Goal: Task Accomplishment & Management: Use online tool/utility

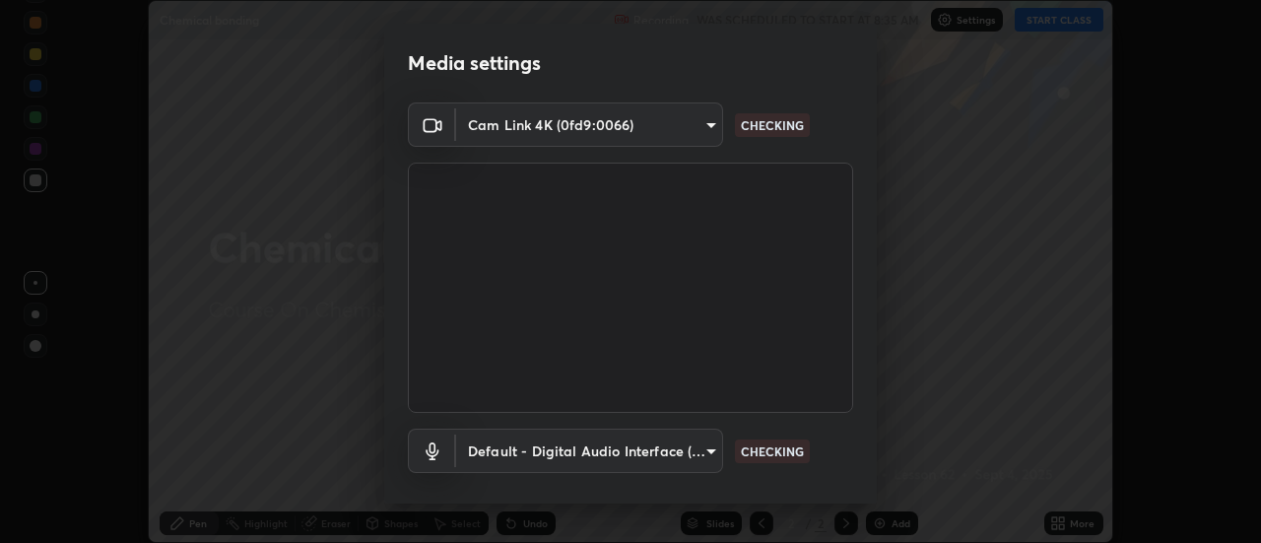
scroll to position [103, 0]
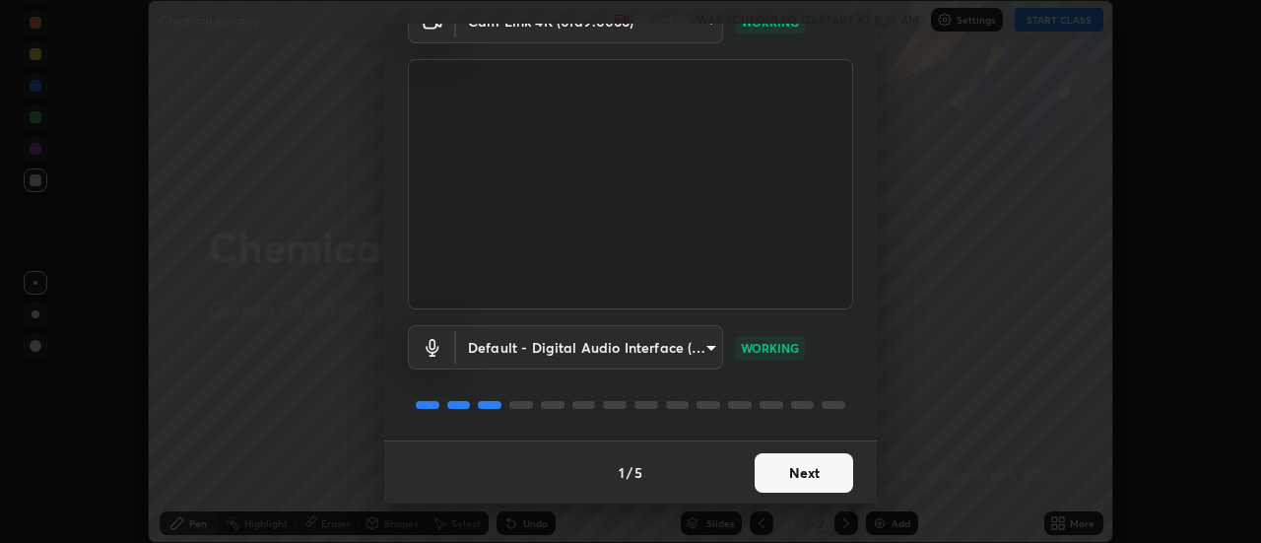
click at [781, 480] on button "Next" at bounding box center [803, 472] width 98 height 39
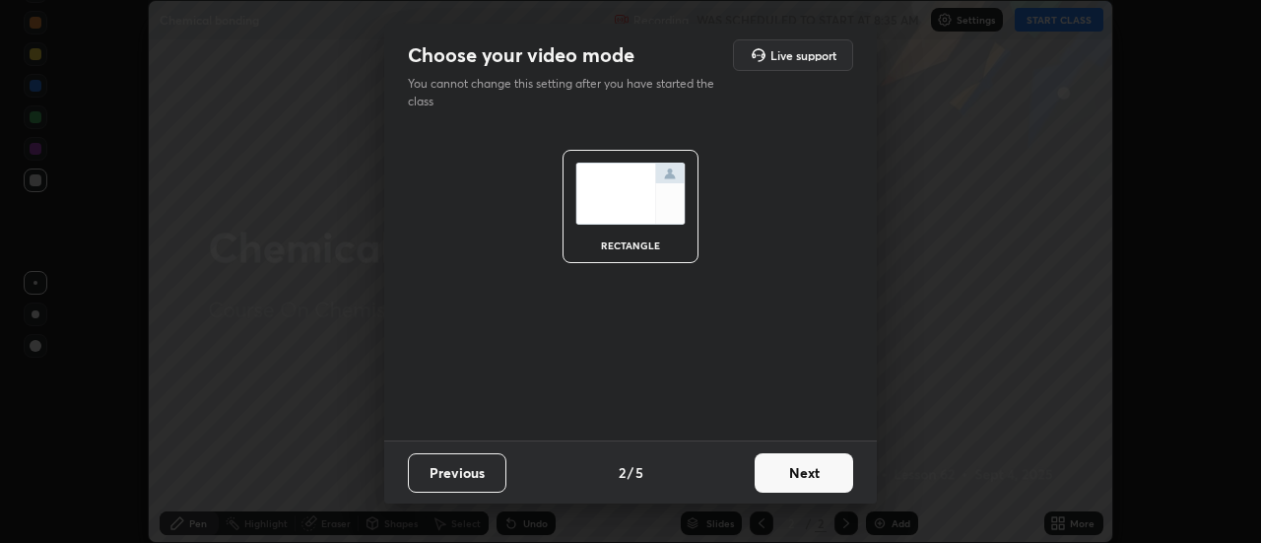
click at [781, 474] on button "Next" at bounding box center [803, 472] width 98 height 39
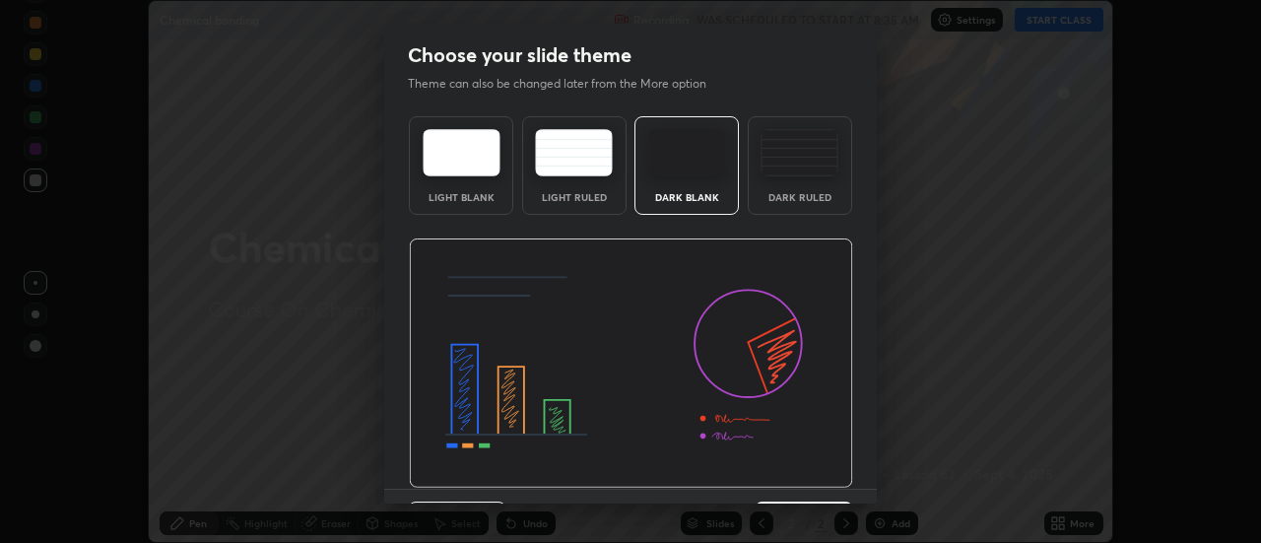
scroll to position [48, 0]
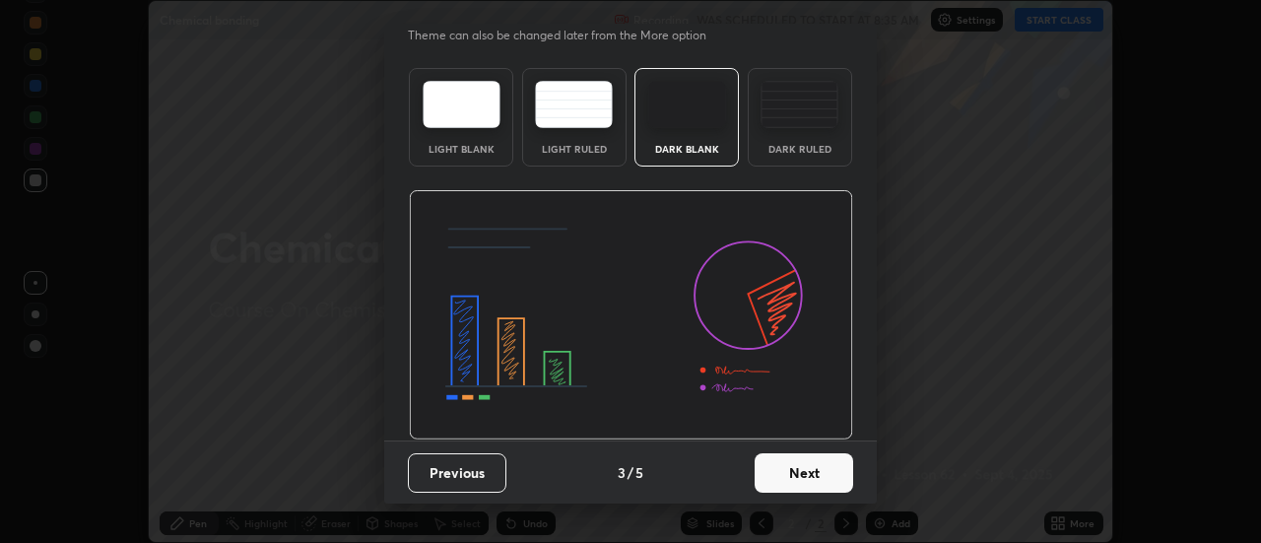
click at [803, 473] on button "Next" at bounding box center [803, 472] width 98 height 39
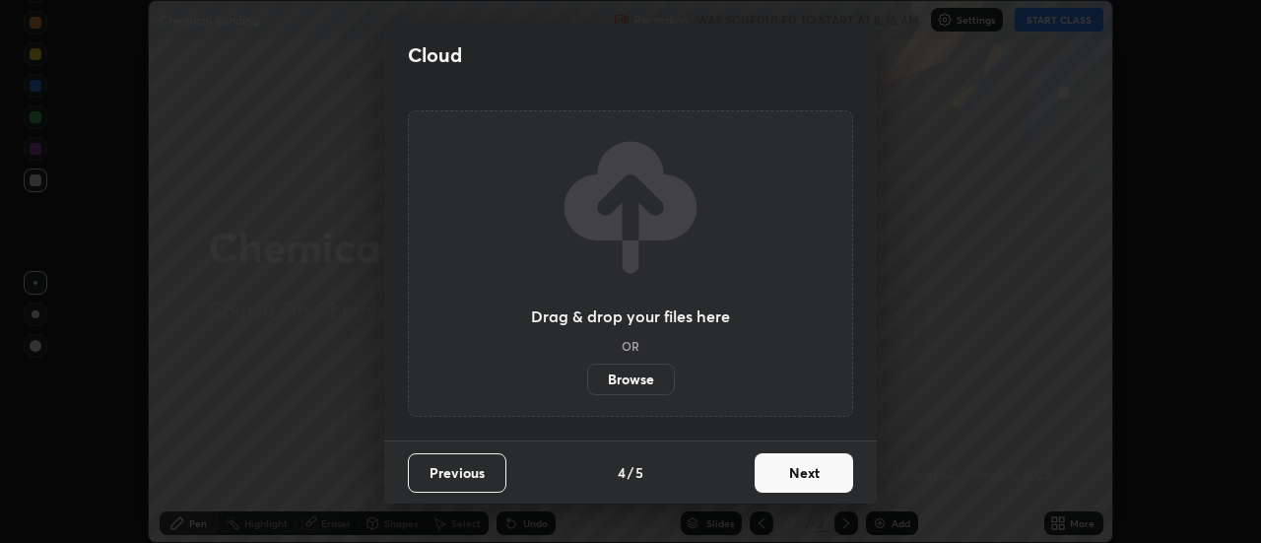
click at [800, 475] on button "Next" at bounding box center [803, 472] width 98 height 39
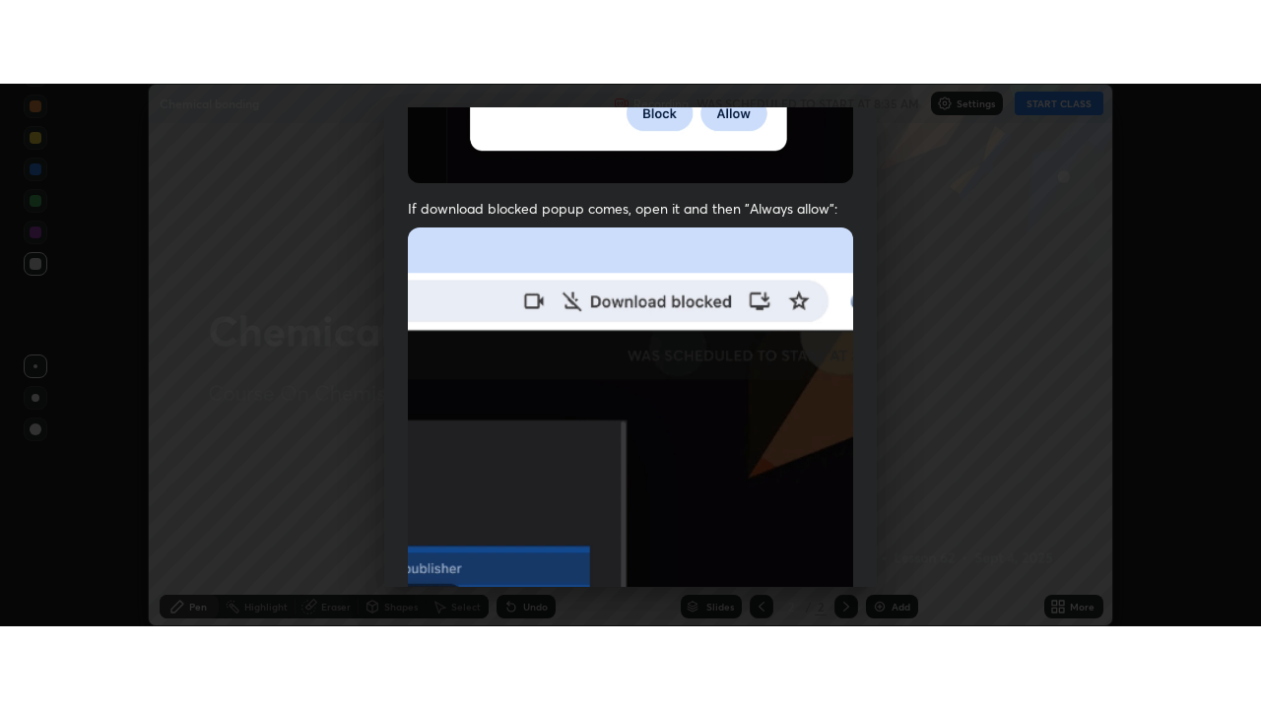
scroll to position [505, 0]
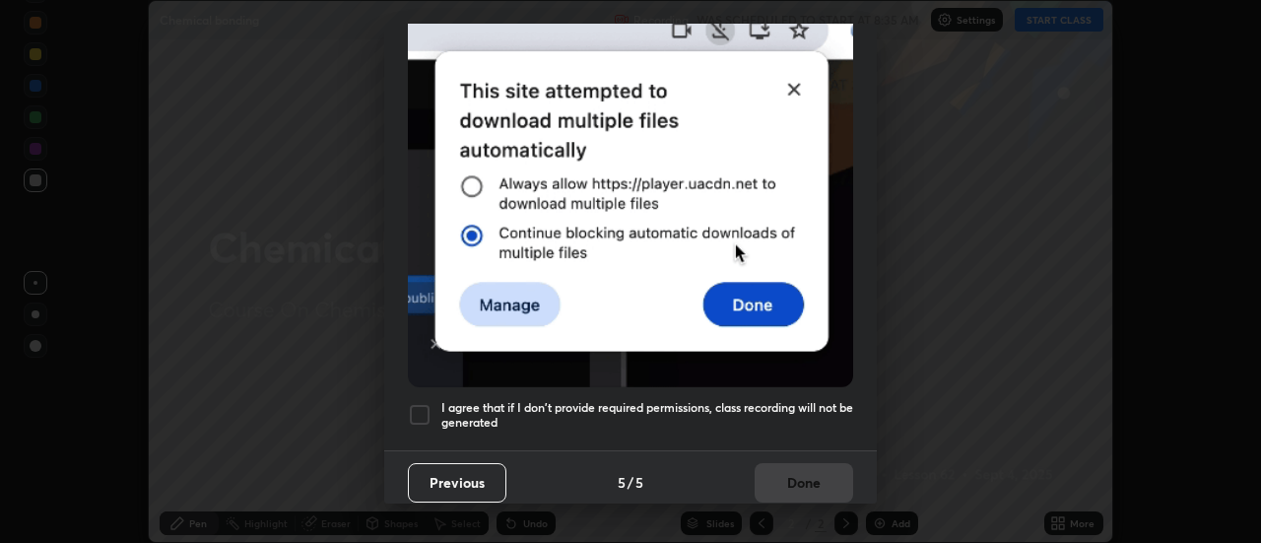
click at [424, 403] on div at bounding box center [420, 415] width 24 height 24
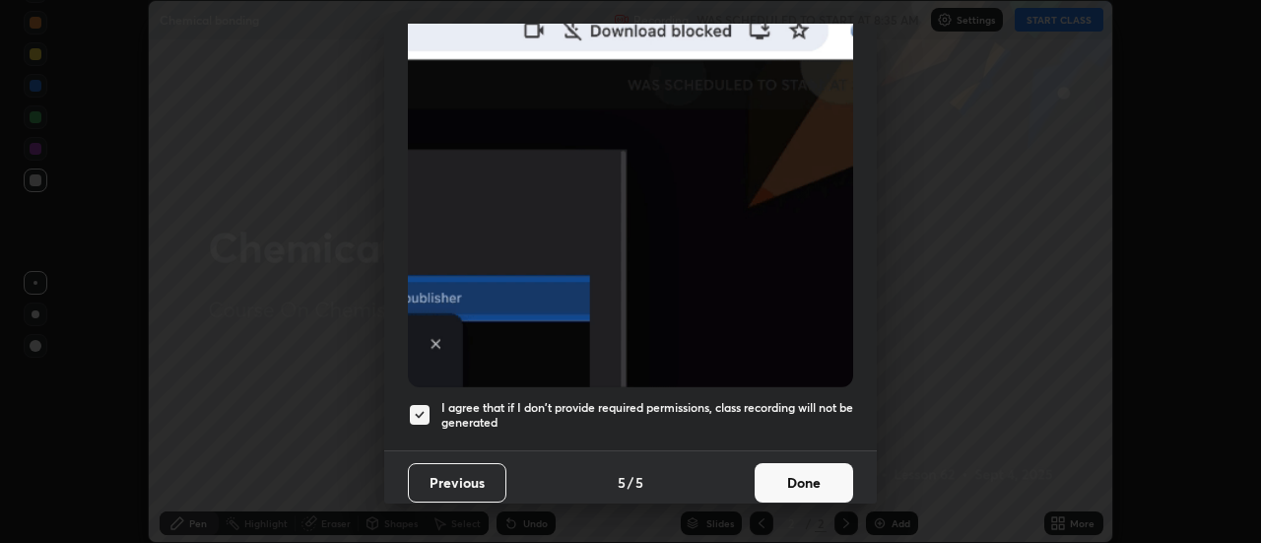
click at [768, 463] on button "Done" at bounding box center [803, 482] width 98 height 39
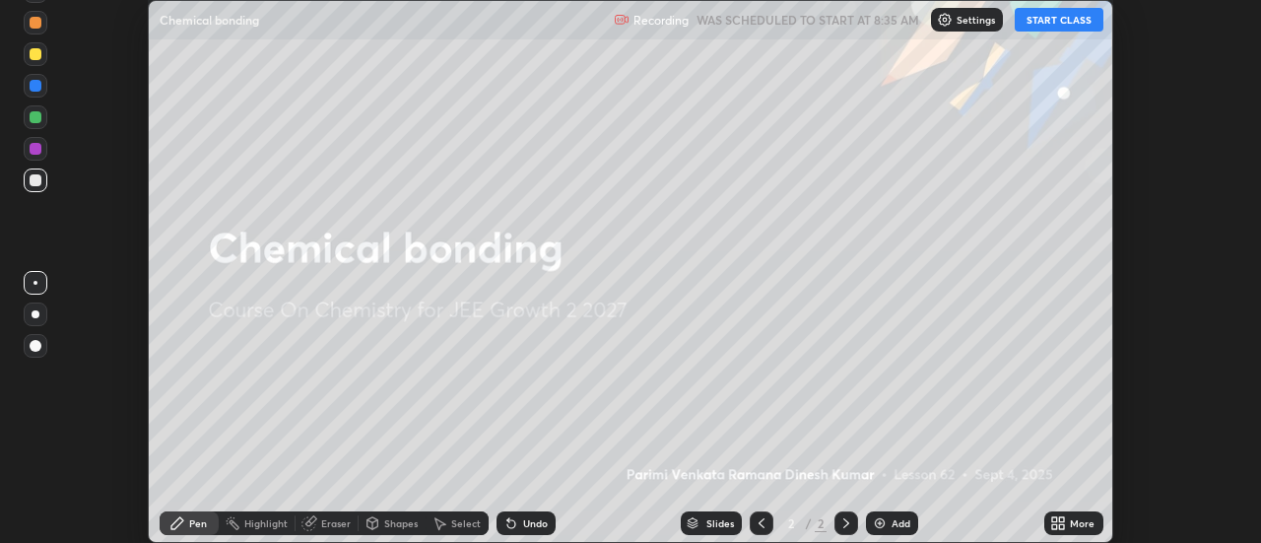
click at [1048, 22] on button "START CLASS" at bounding box center [1058, 20] width 89 height 24
click at [1052, 524] on icon at bounding box center [1058, 523] width 16 height 16
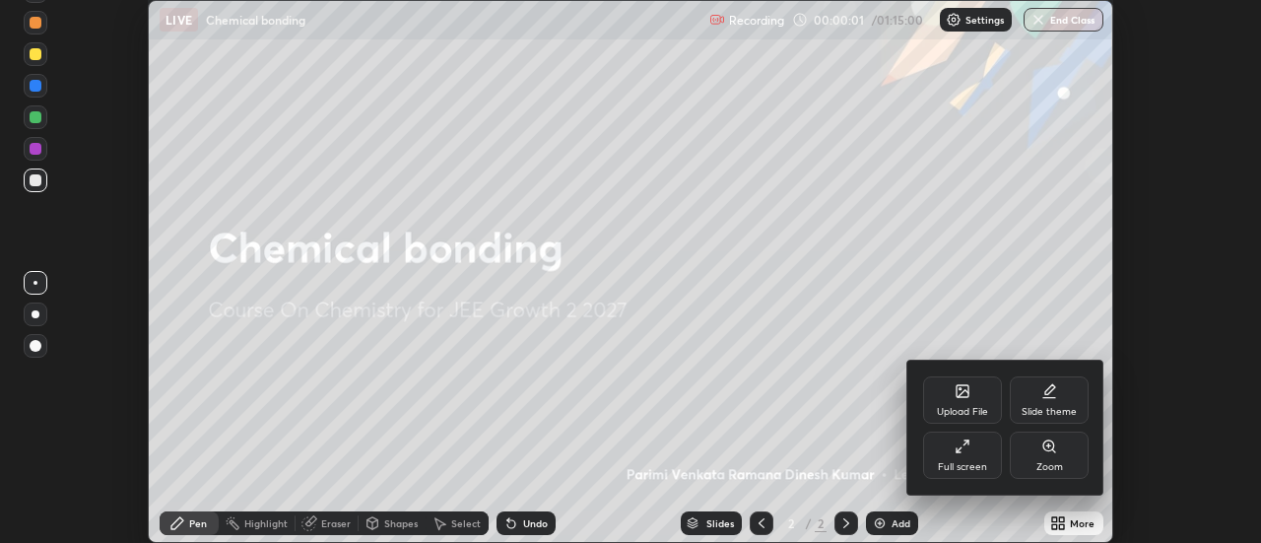
click at [967, 458] on div "Full screen" at bounding box center [962, 454] width 79 height 47
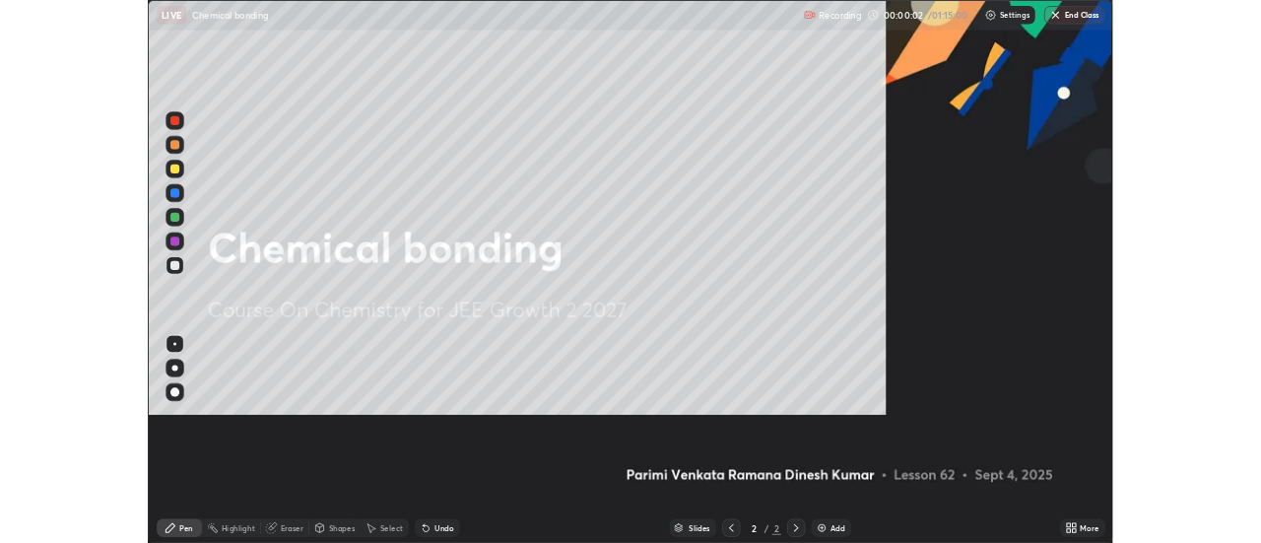
scroll to position [709, 1261]
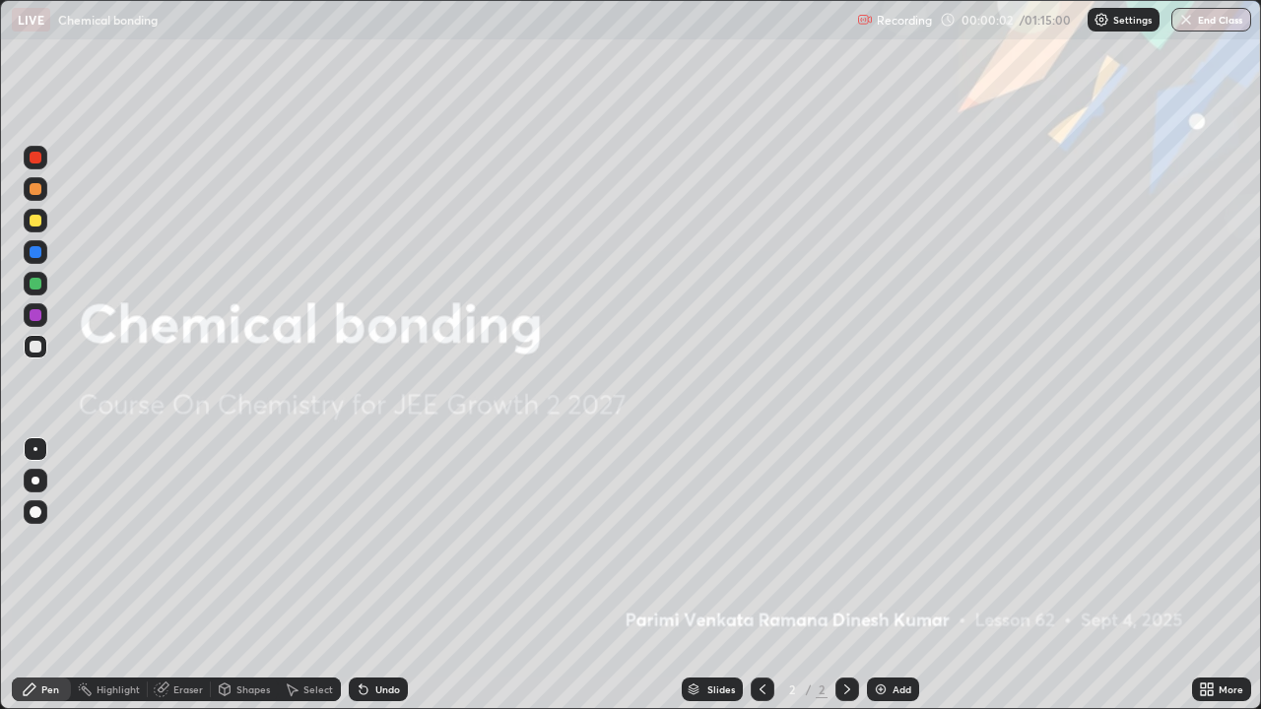
click at [902, 542] on div "Add" at bounding box center [893, 690] width 52 height 24
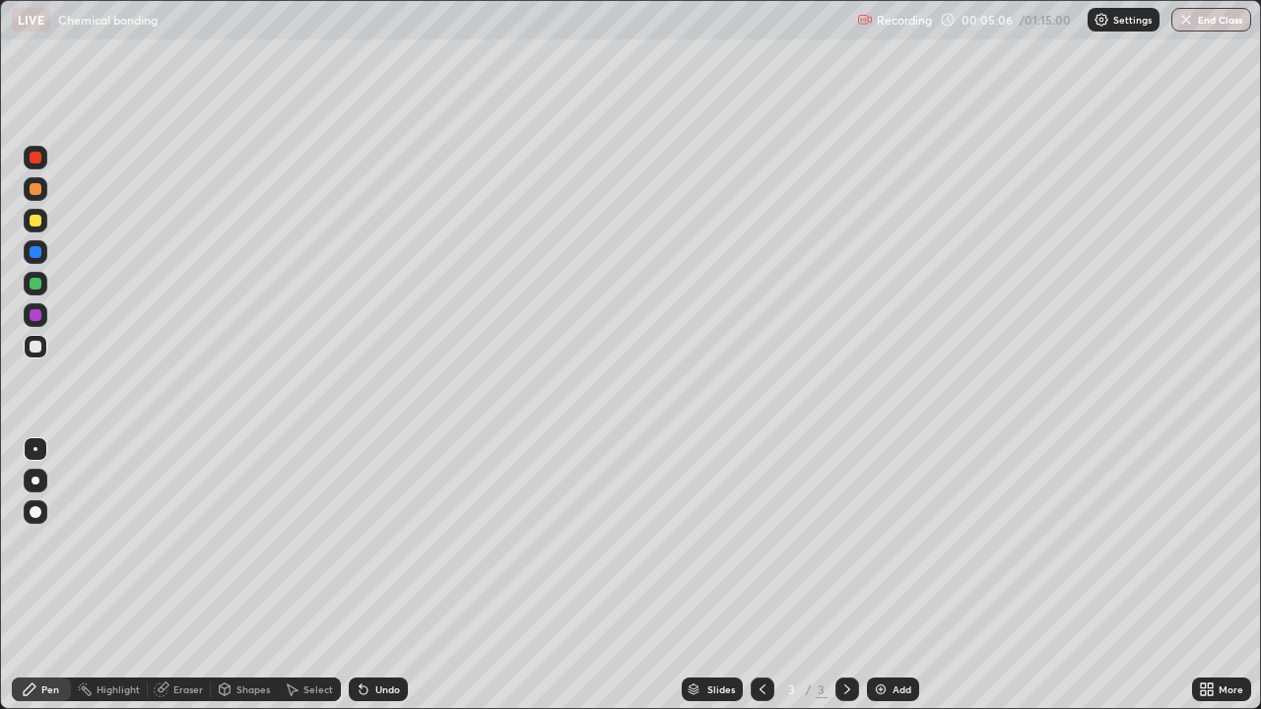
click at [42, 477] on div at bounding box center [36, 481] width 24 height 24
click at [34, 292] on div at bounding box center [36, 284] width 24 height 24
click at [247, 542] on div "Shapes" at bounding box center [252, 689] width 33 height 10
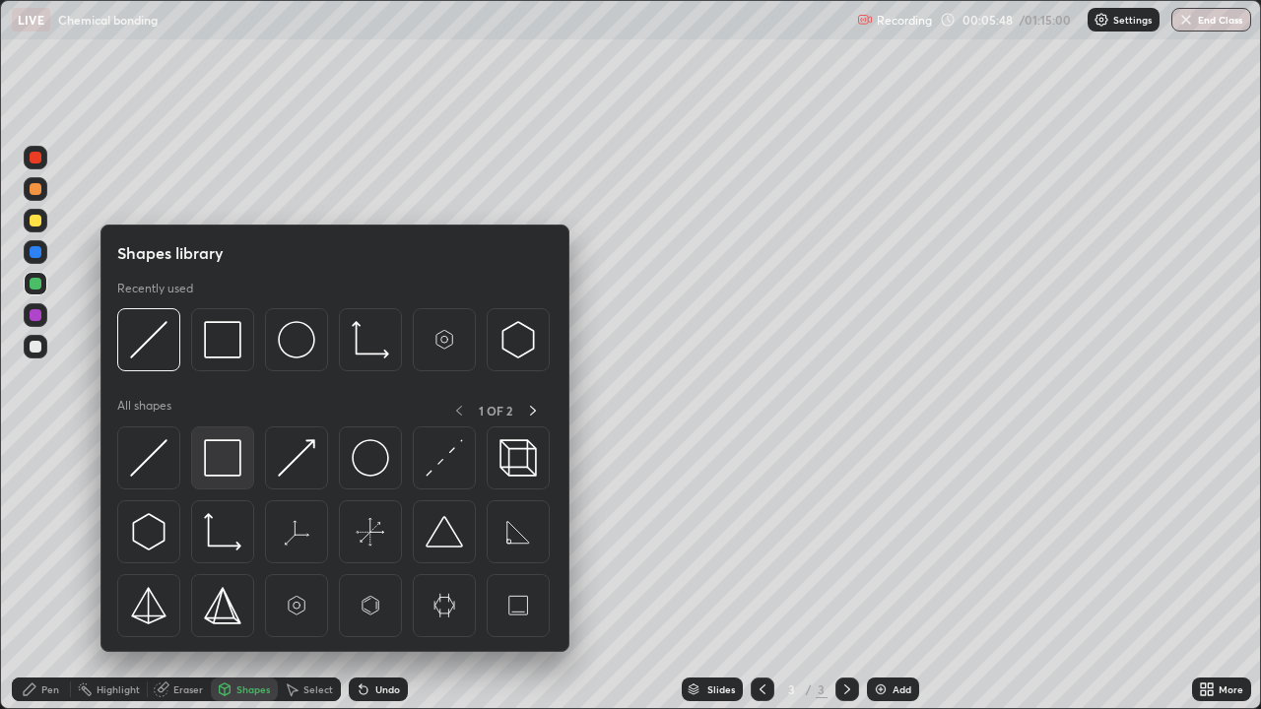
click at [225, 476] on img at bounding box center [222, 457] width 37 height 37
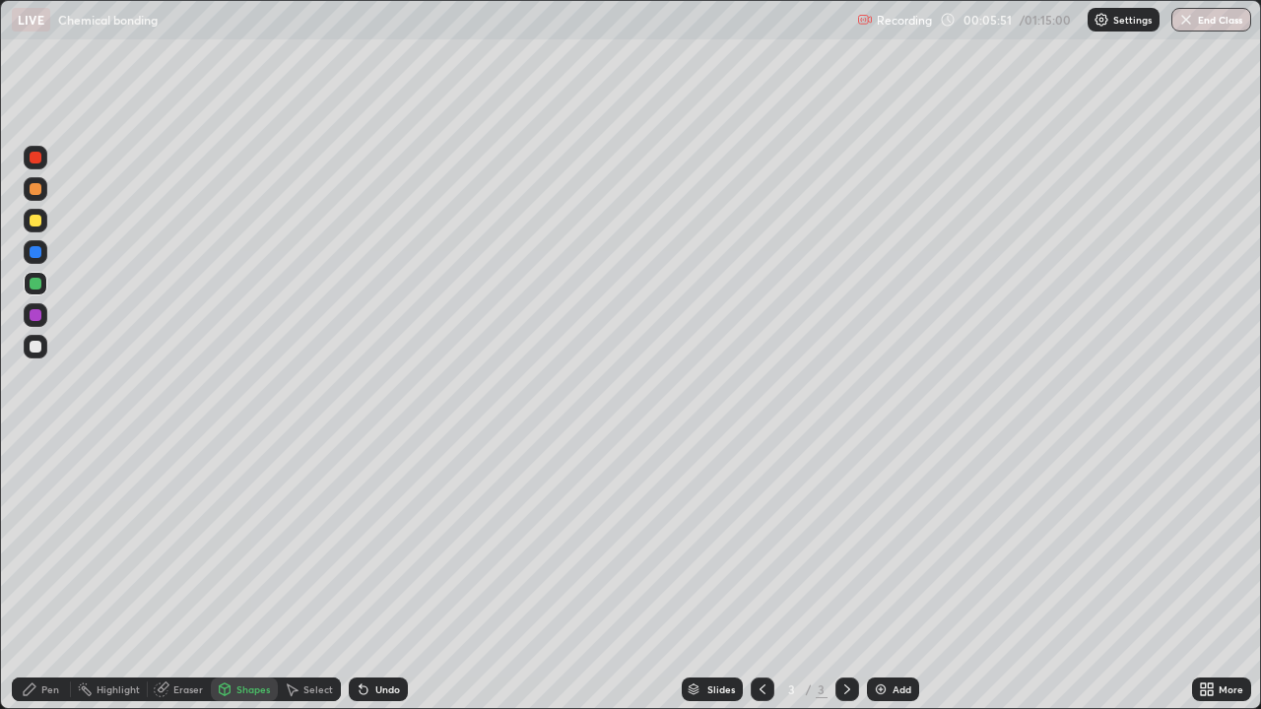
click at [242, 542] on div "Shapes" at bounding box center [252, 689] width 33 height 10
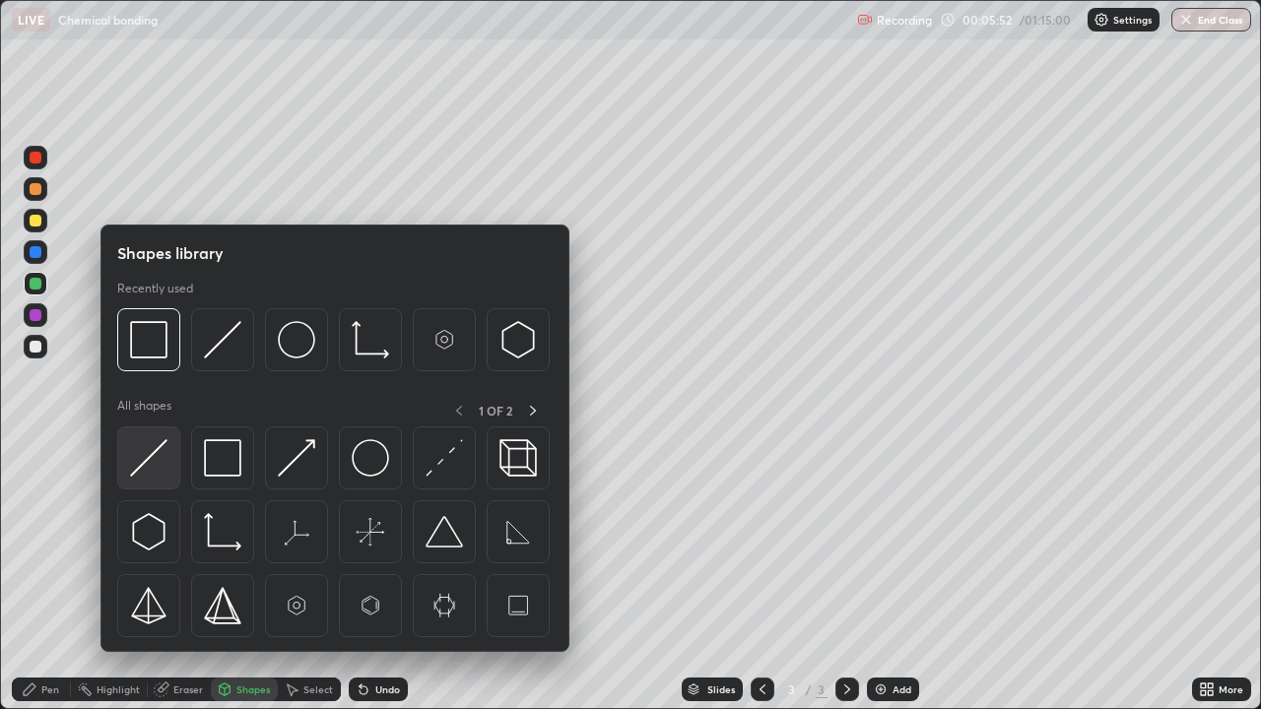
click at [155, 458] on img at bounding box center [148, 457] width 37 height 37
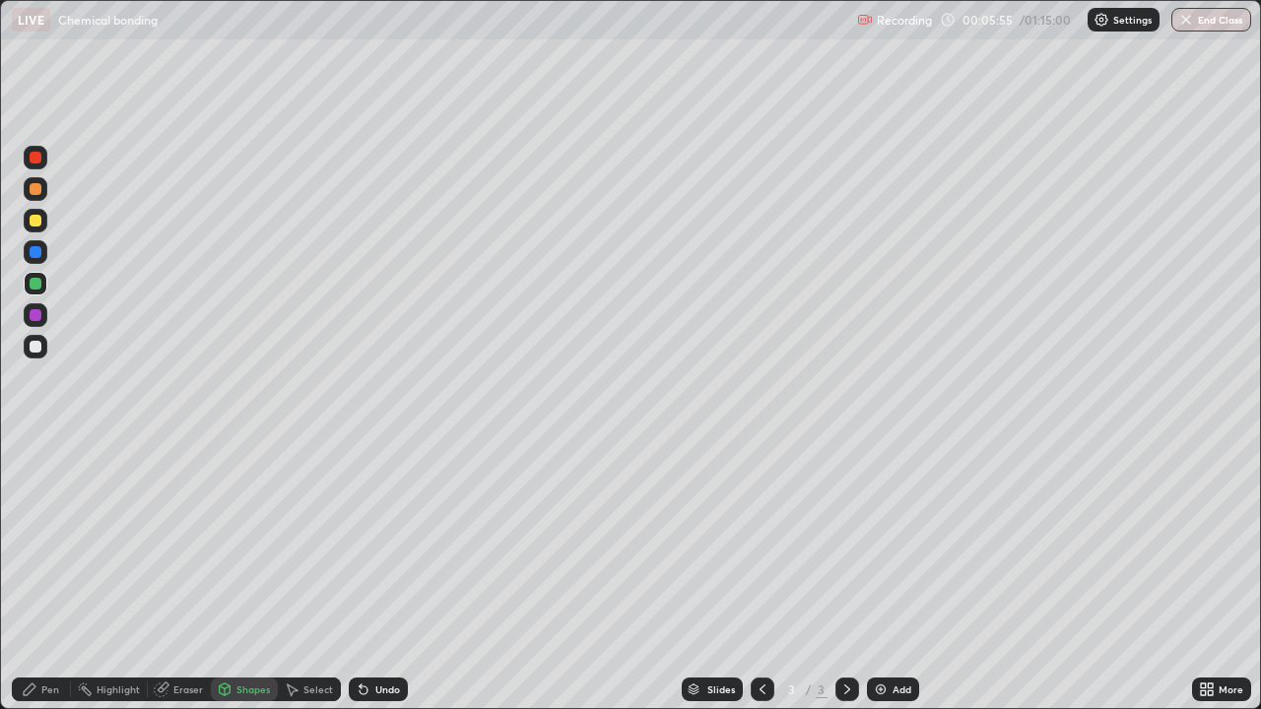
click at [62, 542] on div "Pen" at bounding box center [41, 690] width 59 height 24
click at [236, 542] on div "Shapes" at bounding box center [252, 689] width 33 height 10
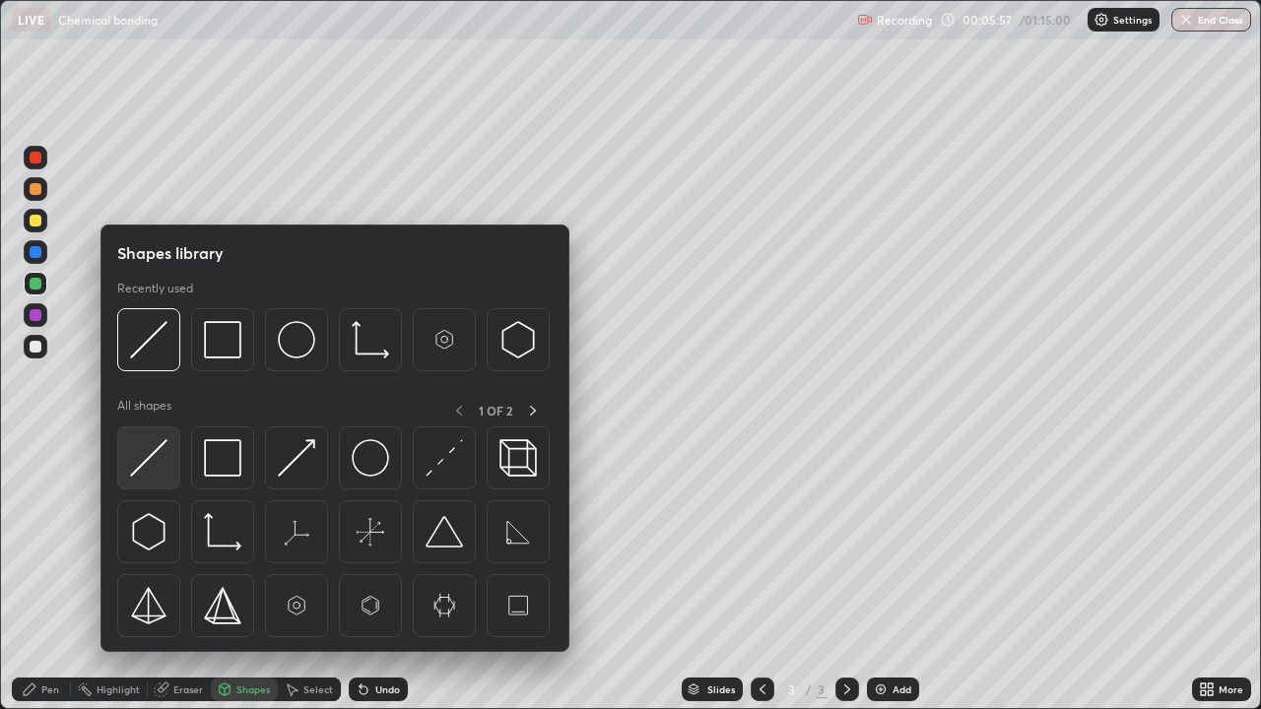
click at [159, 476] on img at bounding box center [148, 457] width 37 height 37
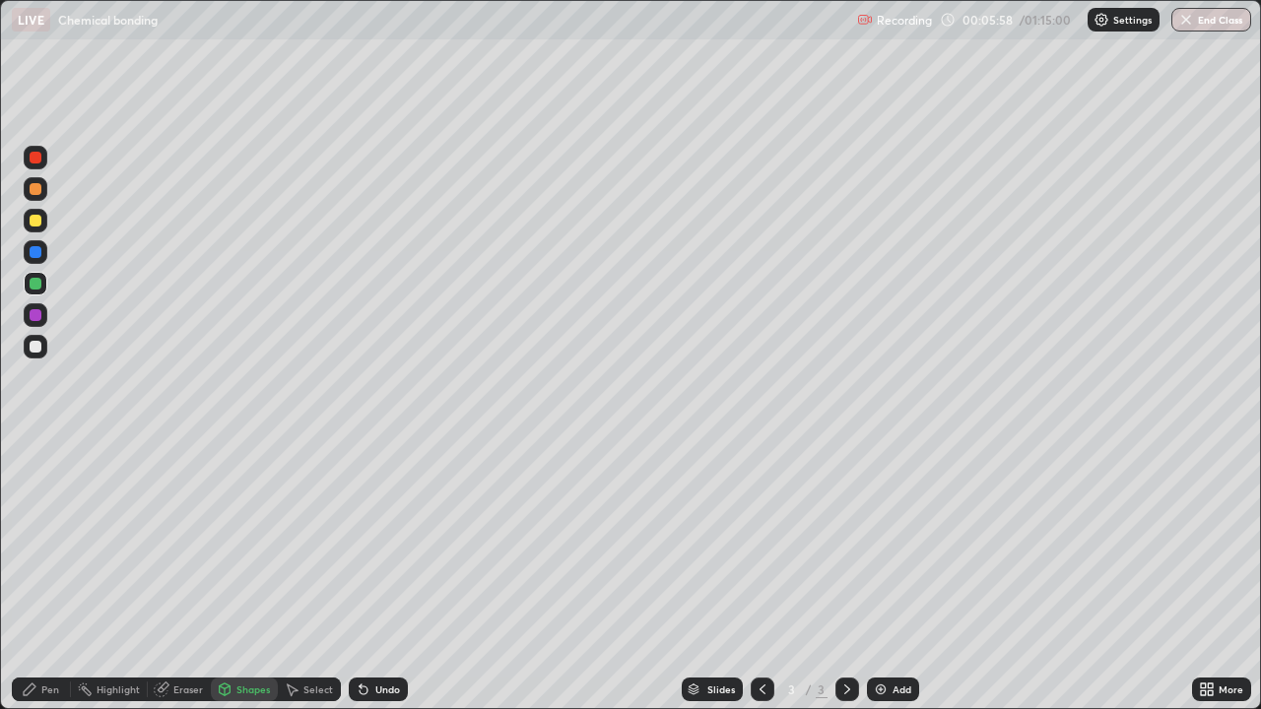
click at [43, 354] on div at bounding box center [36, 347] width 24 height 24
click at [66, 542] on div "Pen" at bounding box center [41, 690] width 59 height 24
click at [381, 542] on div "Undo" at bounding box center [387, 689] width 25 height 10
click at [197, 542] on div "Eraser" at bounding box center [188, 689] width 30 height 10
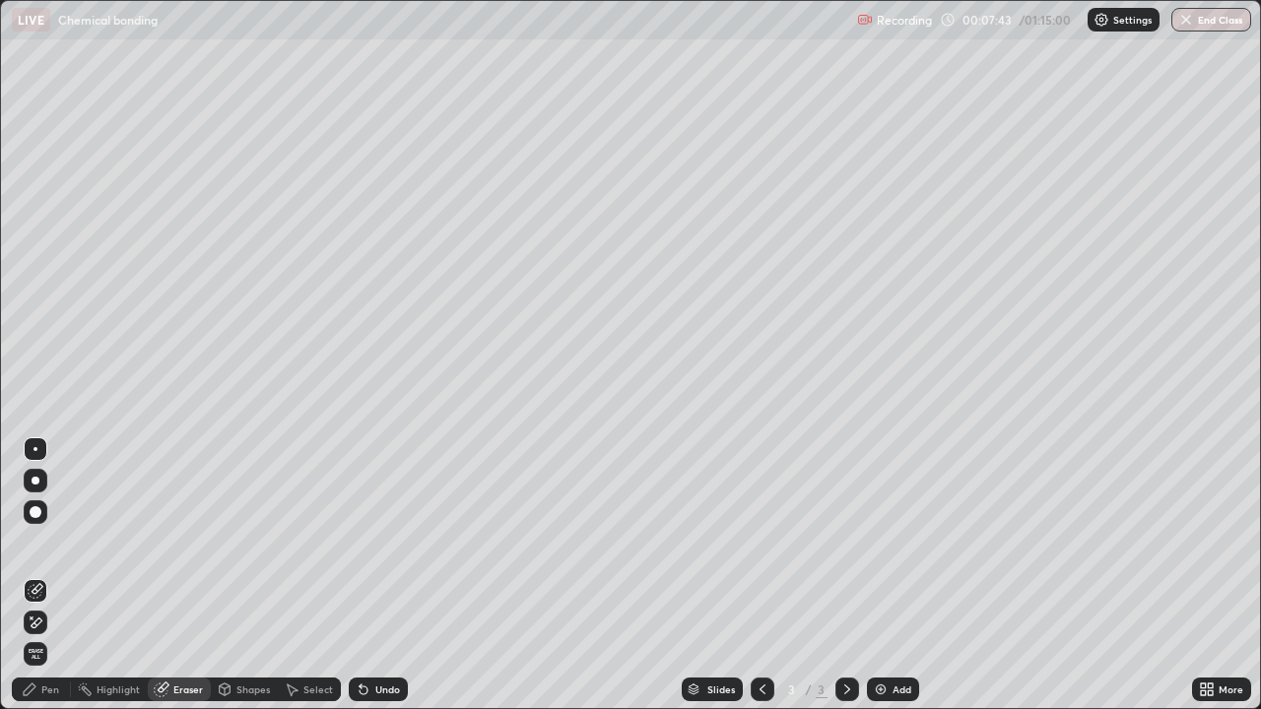
click at [55, 542] on div "Pen" at bounding box center [50, 689] width 18 height 10
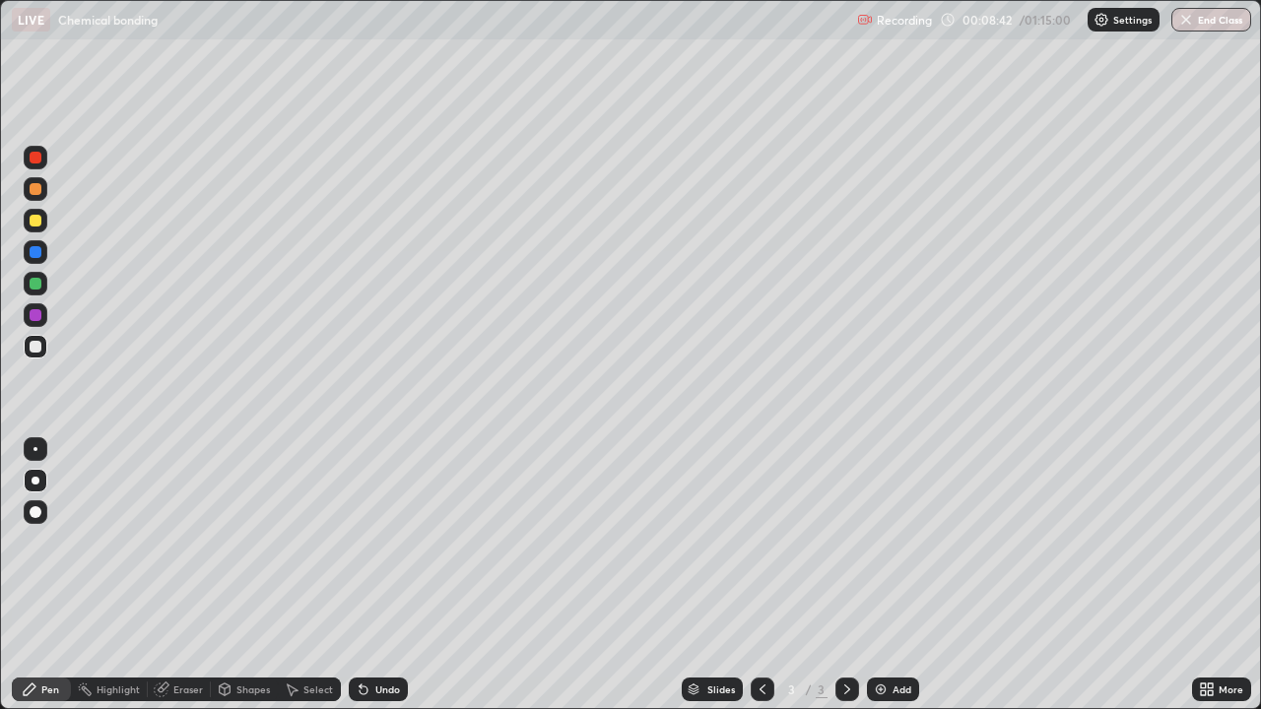
click at [398, 542] on div "Undo" at bounding box center [378, 690] width 59 height 24
click at [899, 542] on div "Add" at bounding box center [893, 690] width 52 height 24
click at [35, 222] on div at bounding box center [36, 221] width 12 height 12
click at [40, 160] on div at bounding box center [36, 158] width 12 height 12
click at [368, 542] on div "Undo" at bounding box center [378, 690] width 59 height 24
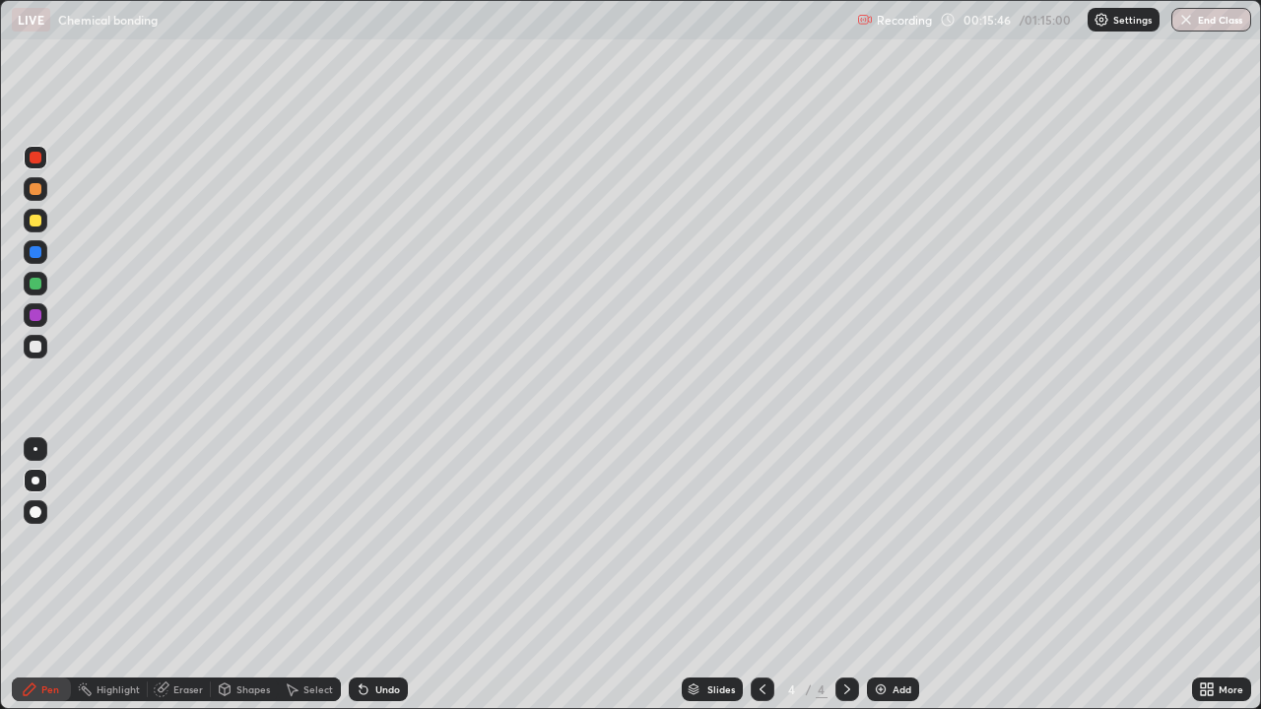
click at [372, 542] on div "Undo" at bounding box center [378, 690] width 59 height 24
click at [34, 358] on div at bounding box center [36, 347] width 24 height 24
click at [44, 228] on div at bounding box center [36, 221] width 24 height 24
click at [896, 542] on div "Add" at bounding box center [901, 689] width 19 height 10
click at [39, 284] on div at bounding box center [36, 284] width 12 height 12
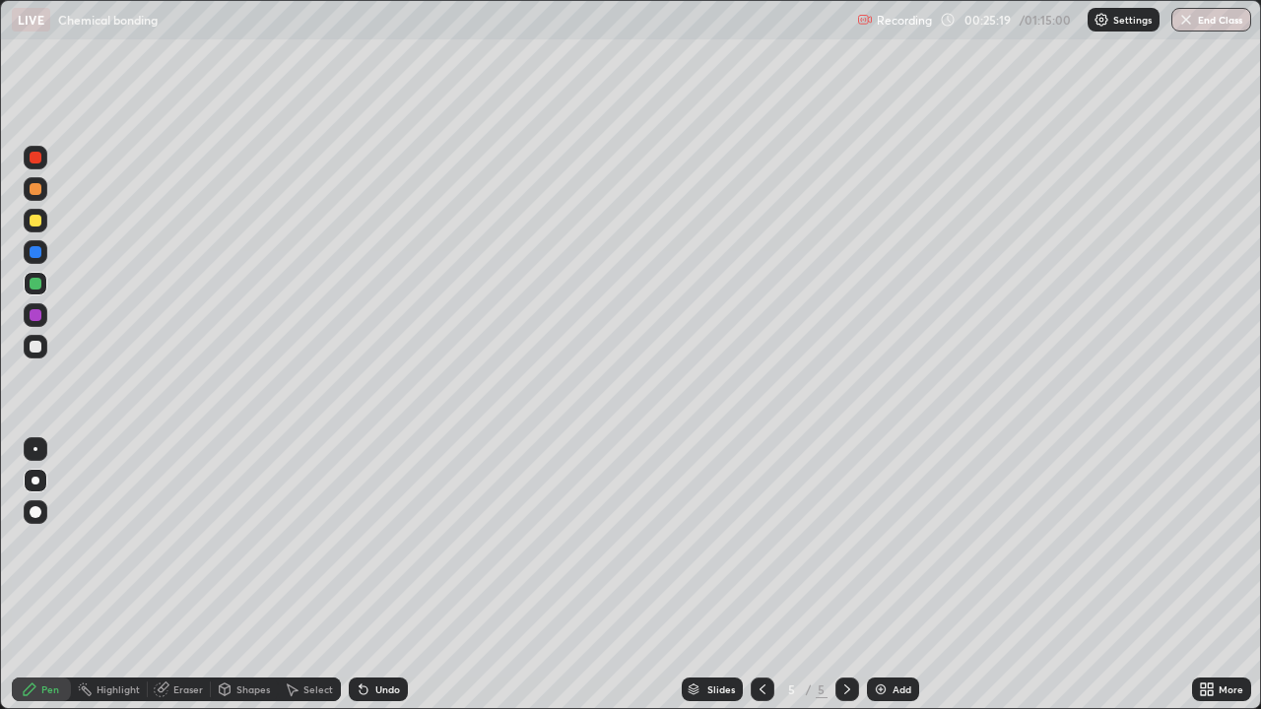
click at [36, 323] on div at bounding box center [36, 315] width 24 height 24
click at [41, 356] on div at bounding box center [36, 347] width 24 height 24
click at [391, 542] on div "Undo" at bounding box center [387, 689] width 25 height 10
click at [388, 542] on div "Undo" at bounding box center [378, 690] width 59 height 24
click at [389, 542] on div "Undo" at bounding box center [378, 690] width 59 height 24
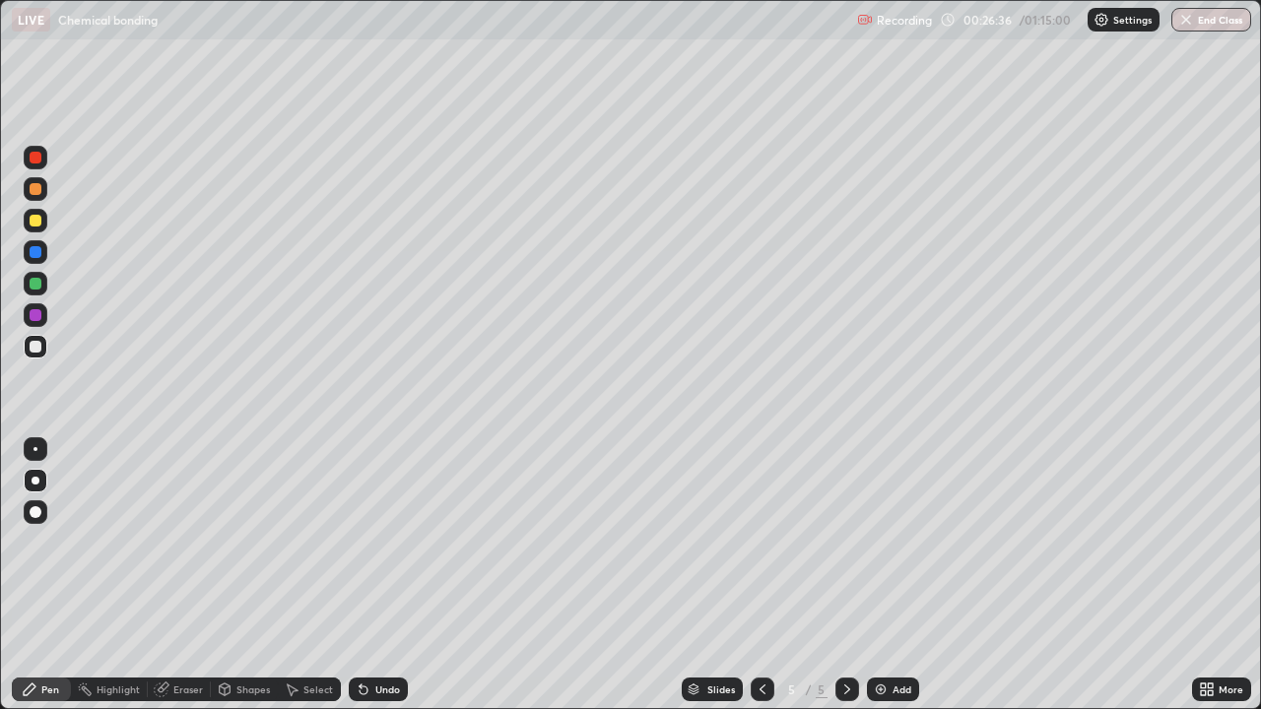
click at [389, 542] on div "Undo" at bounding box center [378, 690] width 59 height 24
click at [389, 542] on div "Undo" at bounding box center [387, 689] width 25 height 10
click at [388, 542] on div "Undo" at bounding box center [387, 689] width 25 height 10
click at [392, 542] on div "Undo" at bounding box center [387, 689] width 25 height 10
click at [881, 542] on img at bounding box center [881, 690] width 16 height 16
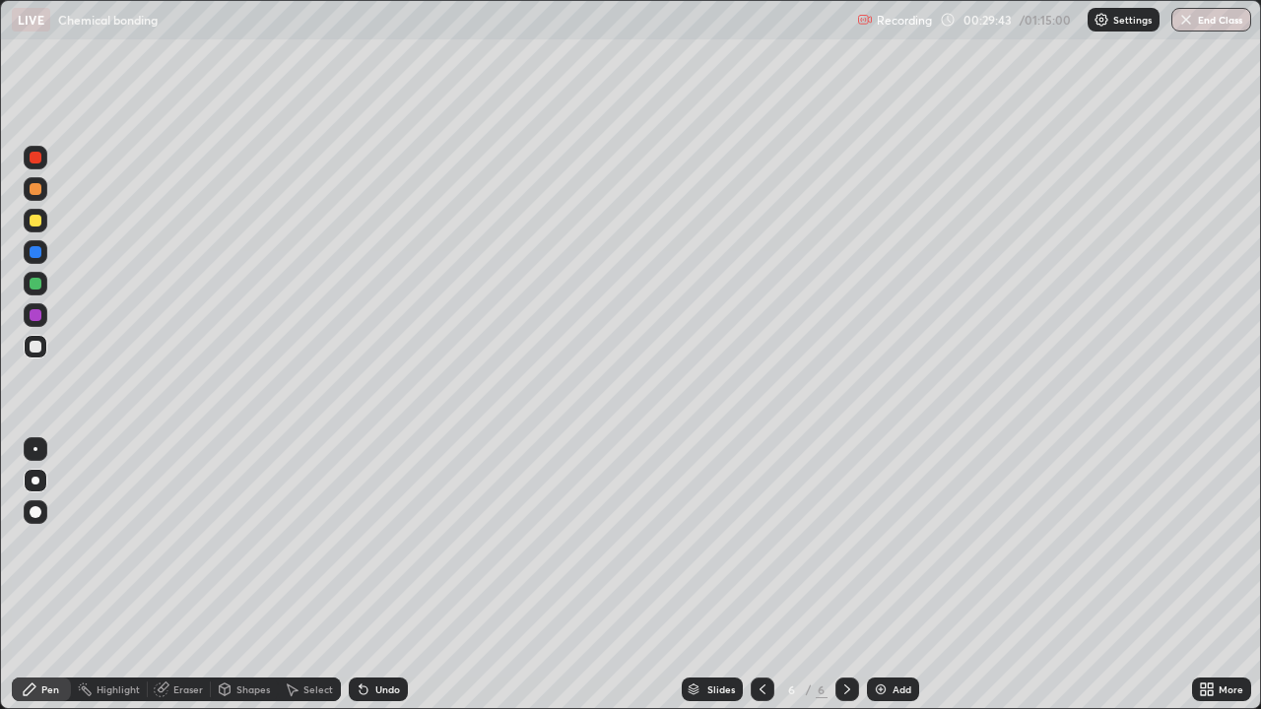
click at [35, 339] on div at bounding box center [36, 347] width 24 height 24
click at [371, 542] on div "Undo" at bounding box center [378, 690] width 59 height 24
click at [232, 542] on div "Shapes" at bounding box center [244, 690] width 67 height 24
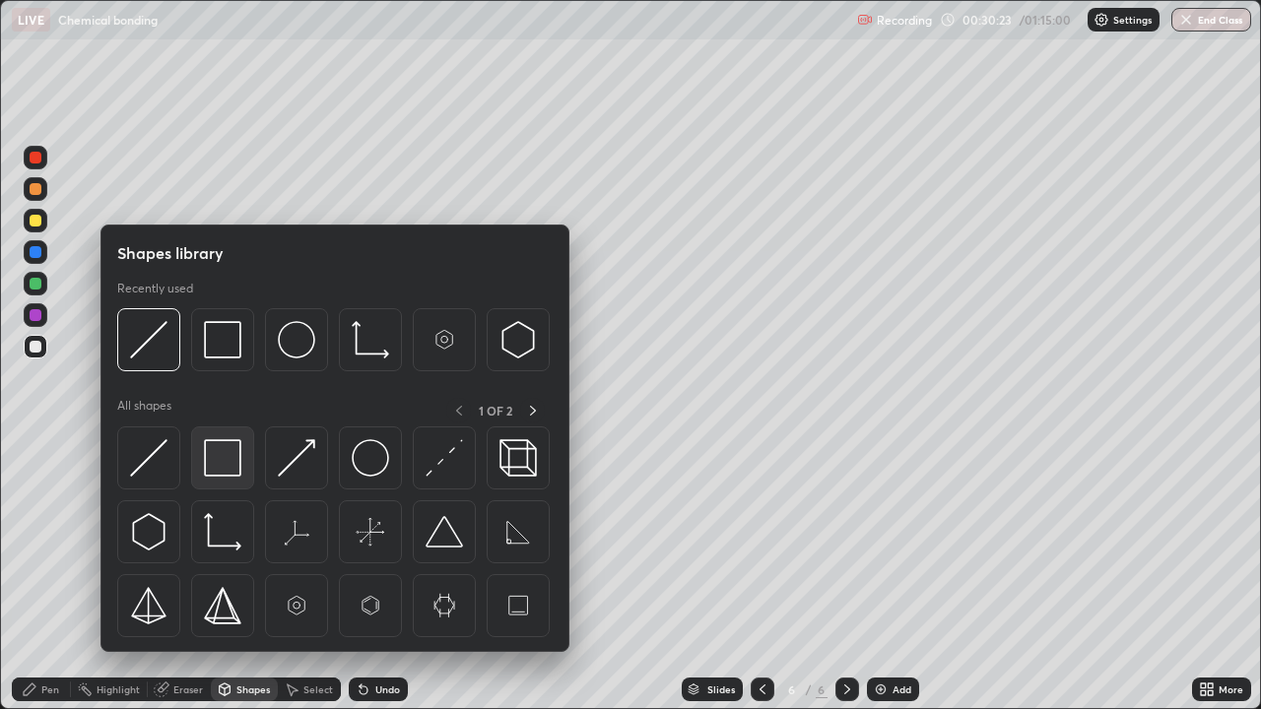
click at [213, 475] on img at bounding box center [222, 457] width 37 height 37
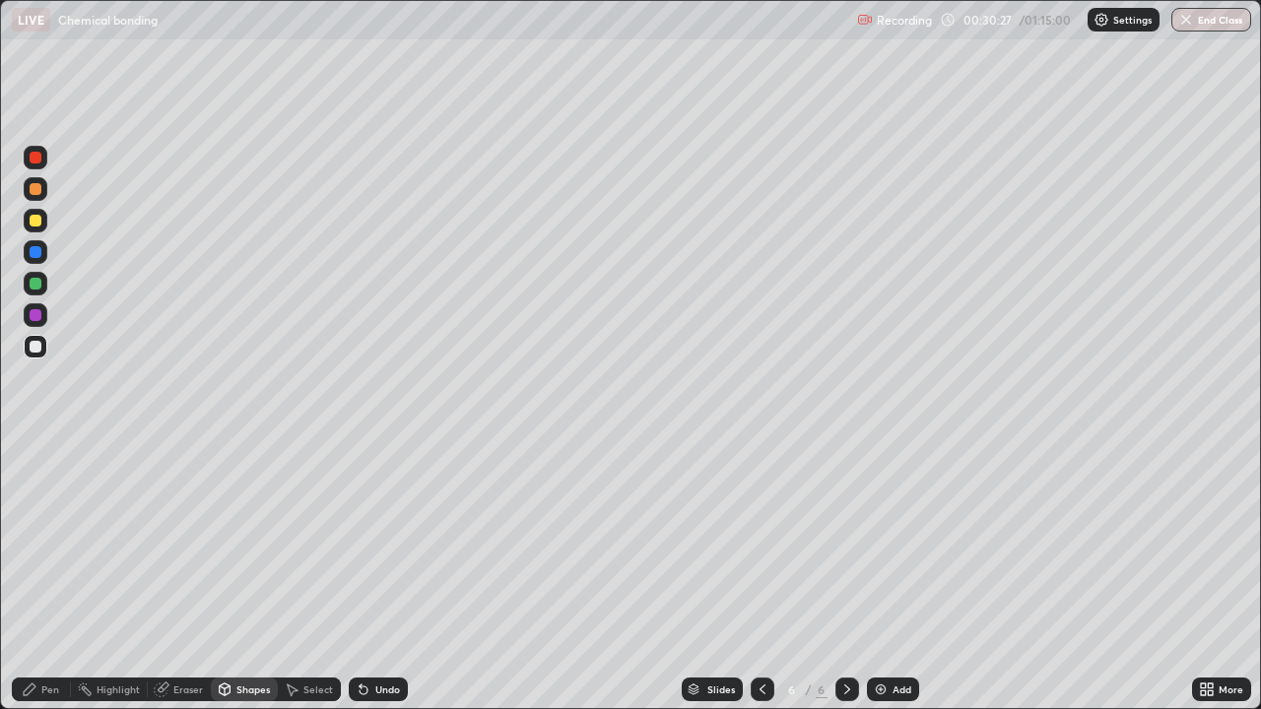
click at [179, 542] on div "Eraser" at bounding box center [179, 690] width 63 height 24
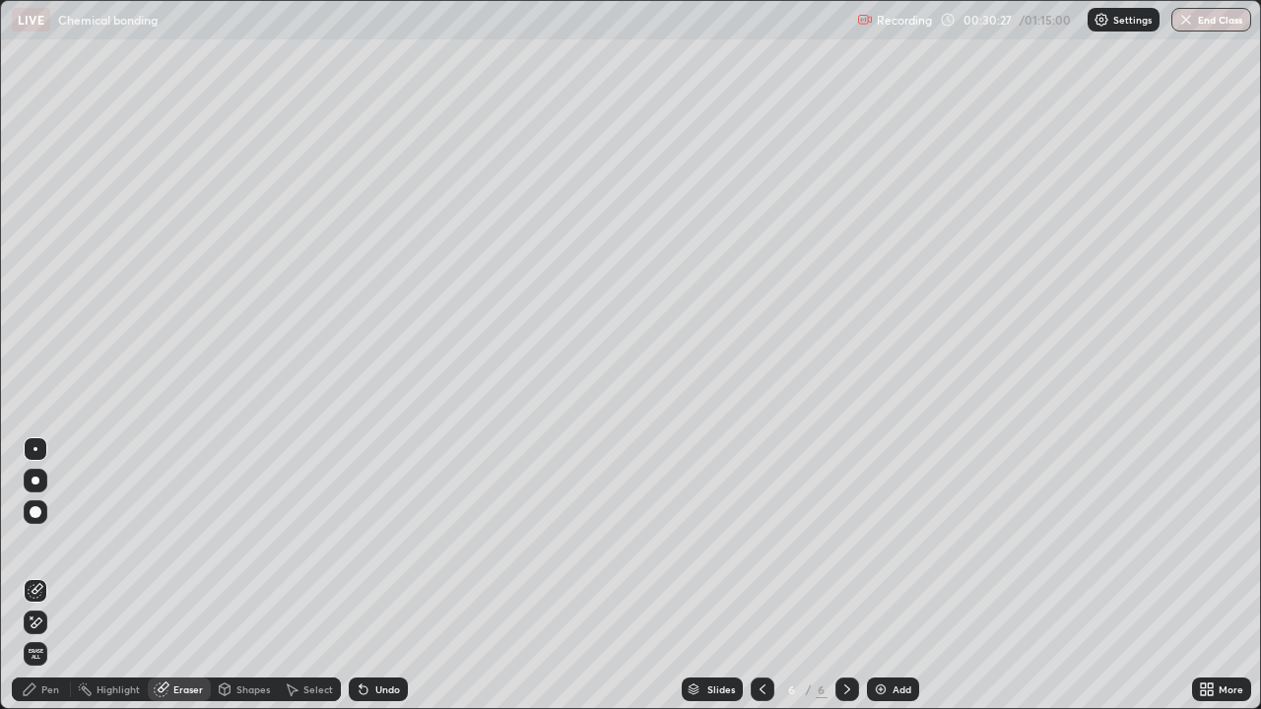
click at [233, 542] on div "Shapes" at bounding box center [244, 690] width 67 height 24
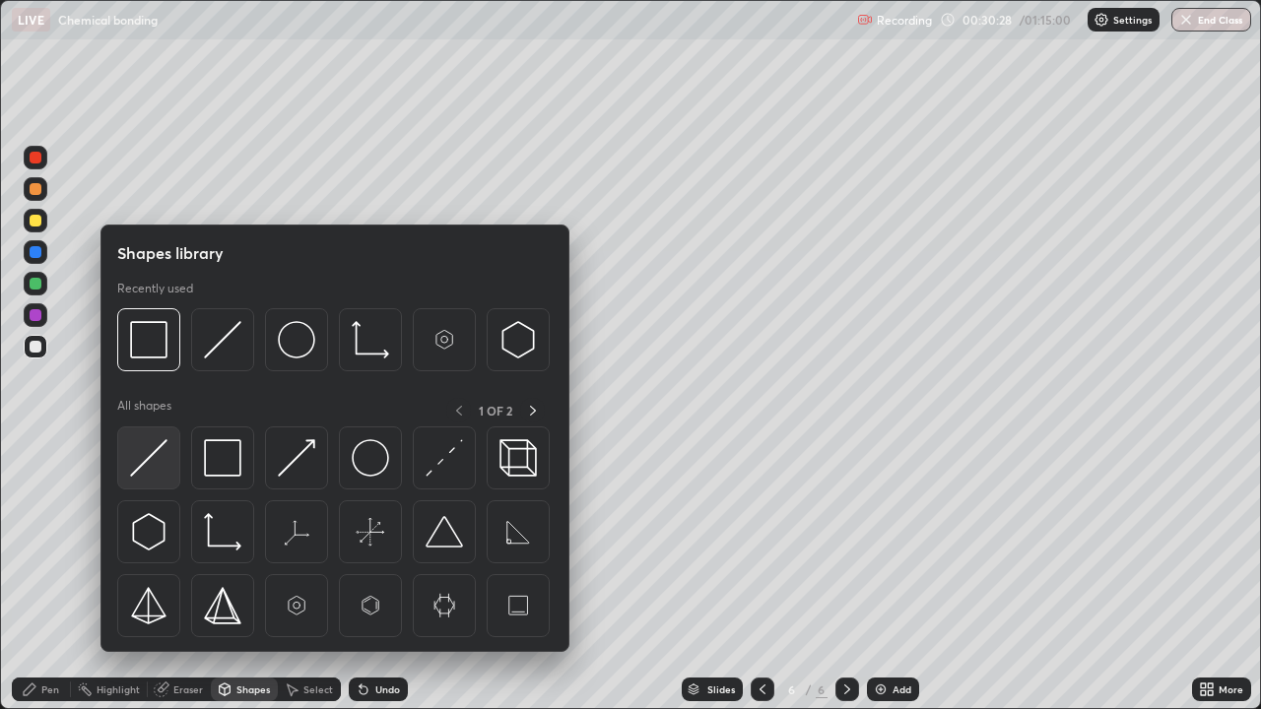
click at [148, 469] on img at bounding box center [148, 457] width 37 height 37
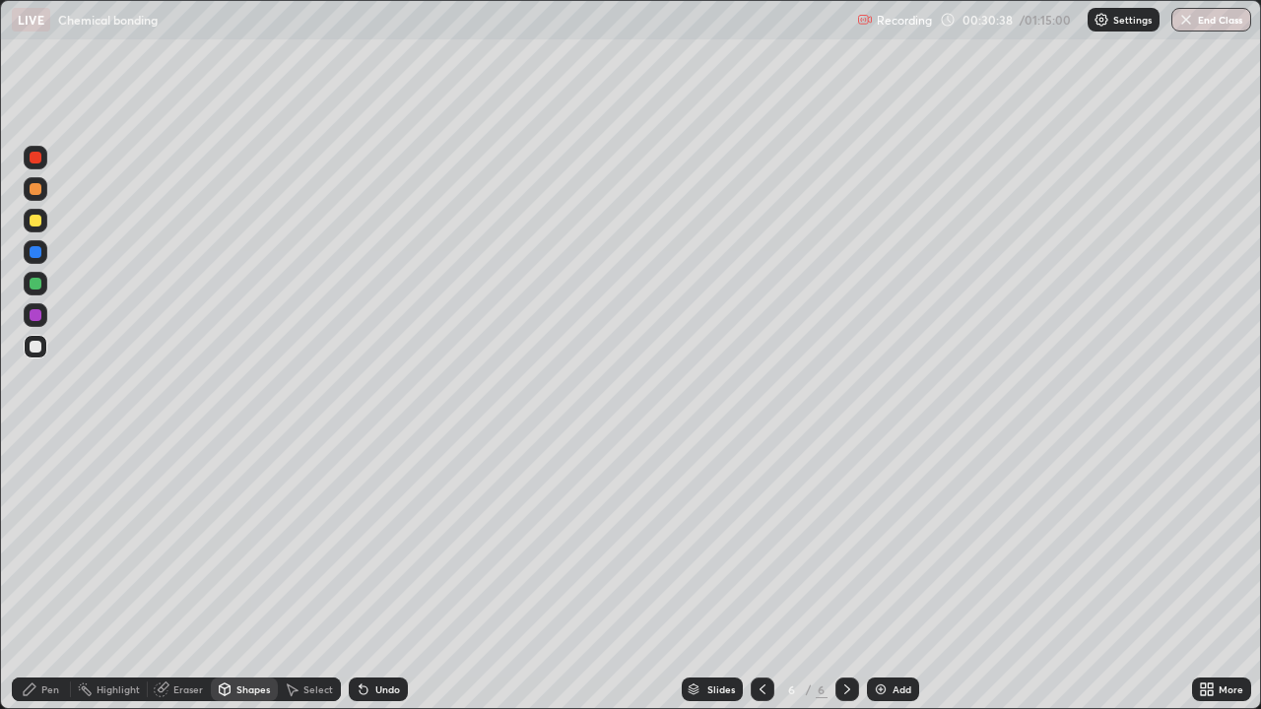
click at [66, 542] on div "Pen" at bounding box center [41, 690] width 59 height 24
click at [369, 542] on div "Undo" at bounding box center [378, 690] width 59 height 24
click at [364, 542] on div "Undo" at bounding box center [378, 690] width 59 height 24
click at [356, 542] on div "Undo" at bounding box center [378, 690] width 59 height 24
click at [354, 542] on div "Undo" at bounding box center [378, 690] width 59 height 24
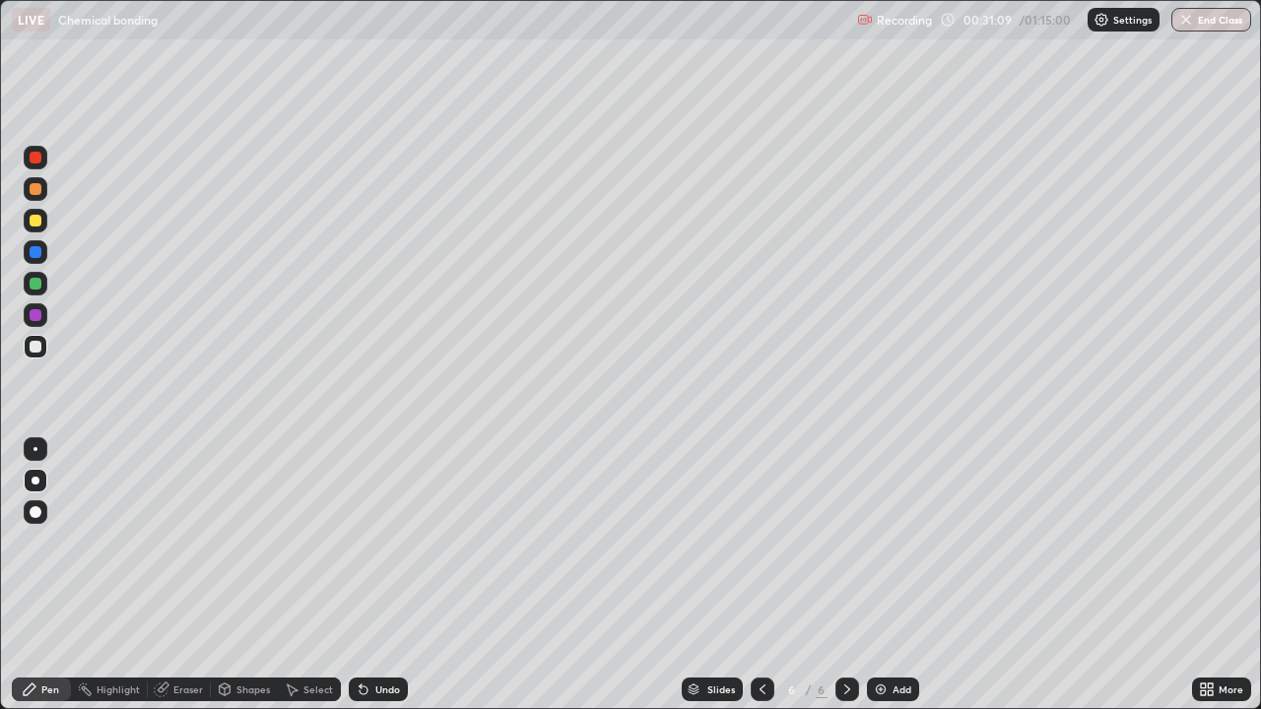
click at [760, 542] on icon at bounding box center [762, 690] width 16 height 16
click at [761, 542] on div at bounding box center [762, 690] width 24 height 24
click at [888, 542] on div "Add" at bounding box center [893, 690] width 52 height 24
click at [45, 281] on div at bounding box center [36, 284] width 24 height 24
click at [36, 315] on div at bounding box center [36, 315] width 12 height 12
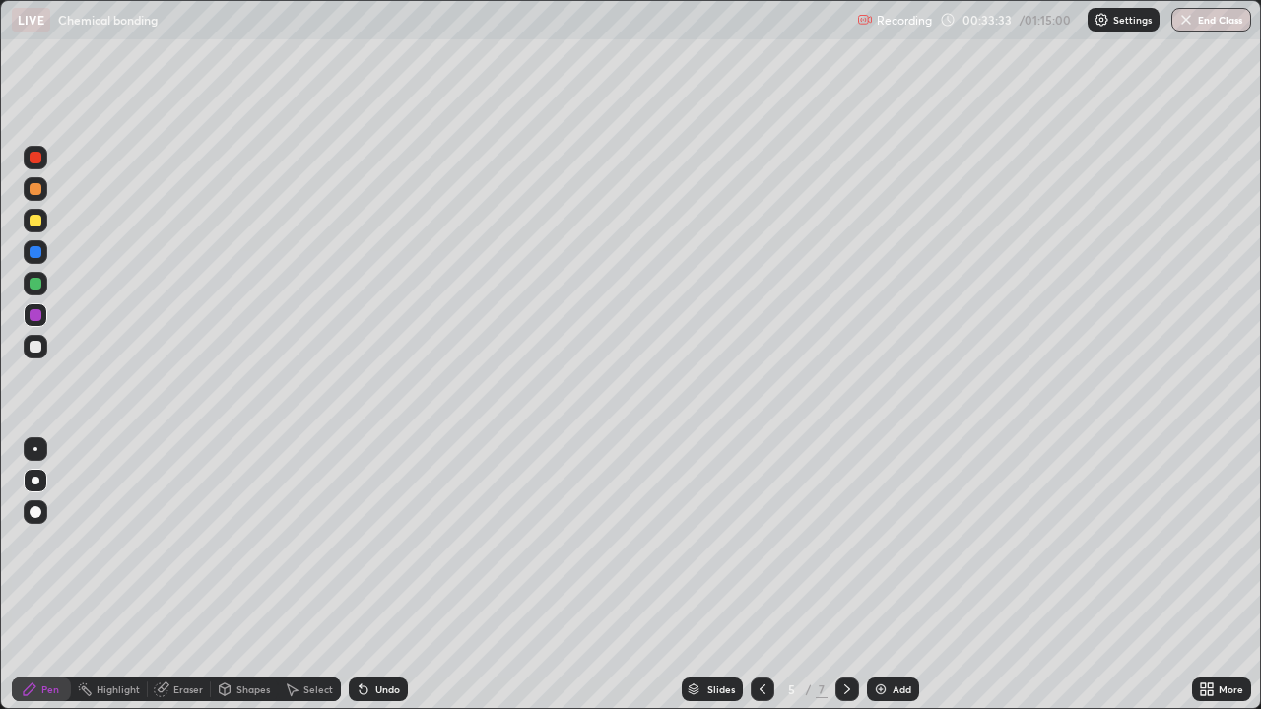
click at [39, 356] on div at bounding box center [36, 347] width 24 height 24
click at [845, 542] on icon at bounding box center [847, 690] width 16 height 16
click at [843, 542] on icon at bounding box center [847, 690] width 16 height 16
click at [40, 316] on div at bounding box center [36, 315] width 12 height 12
click at [881, 542] on div "Add" at bounding box center [893, 690] width 52 height 24
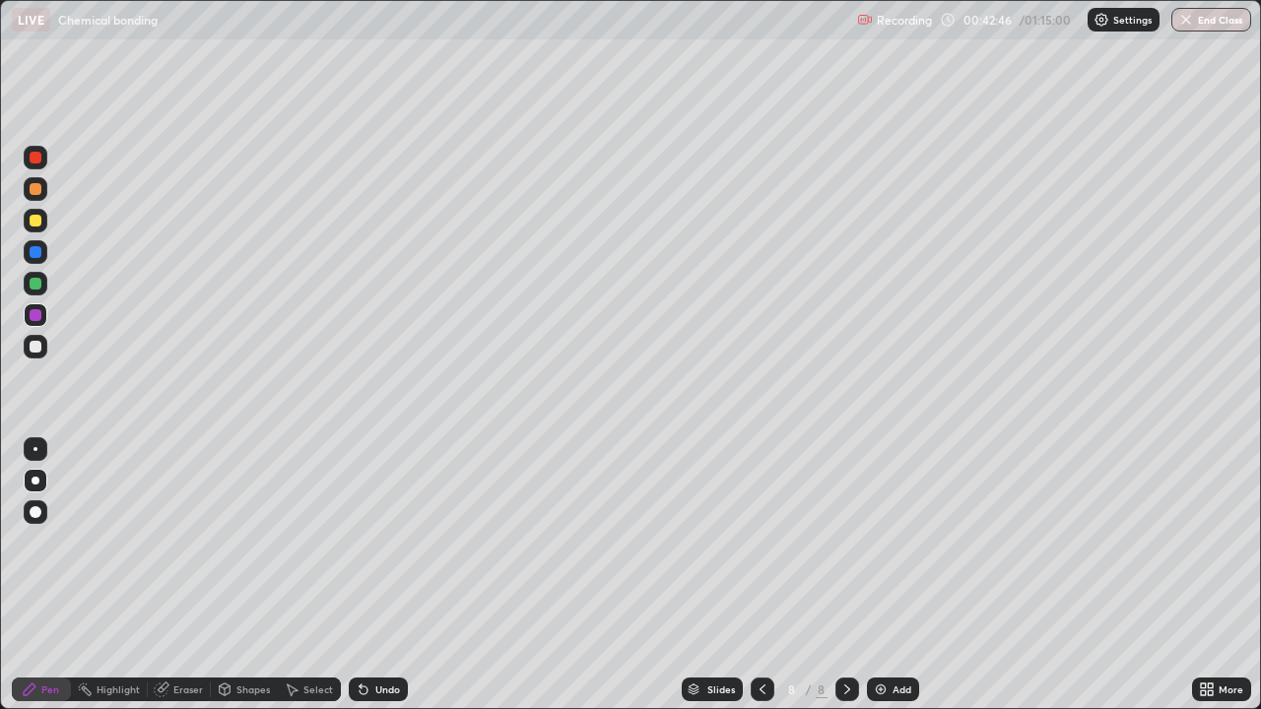
click at [40, 283] on div at bounding box center [36, 284] width 12 height 12
click at [39, 347] on div at bounding box center [36, 347] width 12 height 12
click at [883, 542] on img at bounding box center [881, 690] width 16 height 16
click at [35, 316] on div at bounding box center [36, 315] width 12 height 12
click at [358, 542] on div "Undo" at bounding box center [378, 690] width 59 height 24
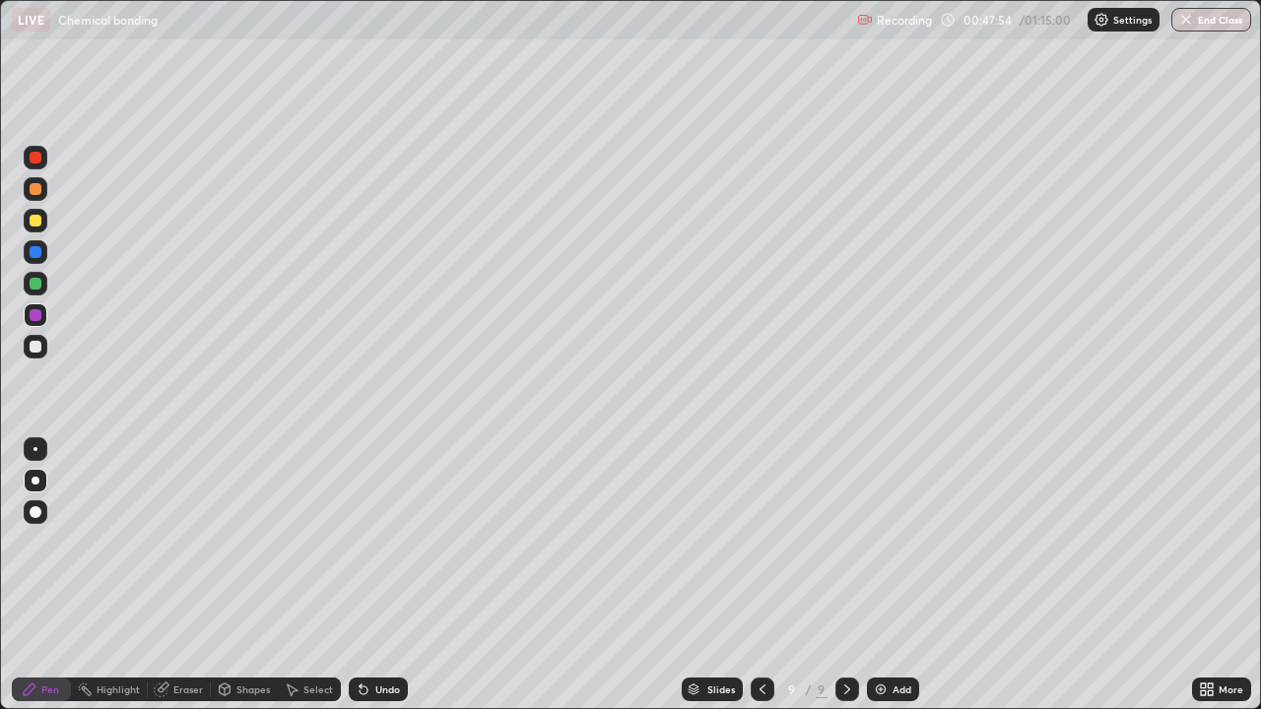
click at [44, 285] on div at bounding box center [36, 284] width 24 height 24
click at [36, 346] on div at bounding box center [36, 347] width 12 height 12
click at [37, 285] on div at bounding box center [36, 284] width 12 height 12
click at [36, 347] on div at bounding box center [36, 347] width 12 height 12
click at [39, 286] on div at bounding box center [36, 284] width 12 height 12
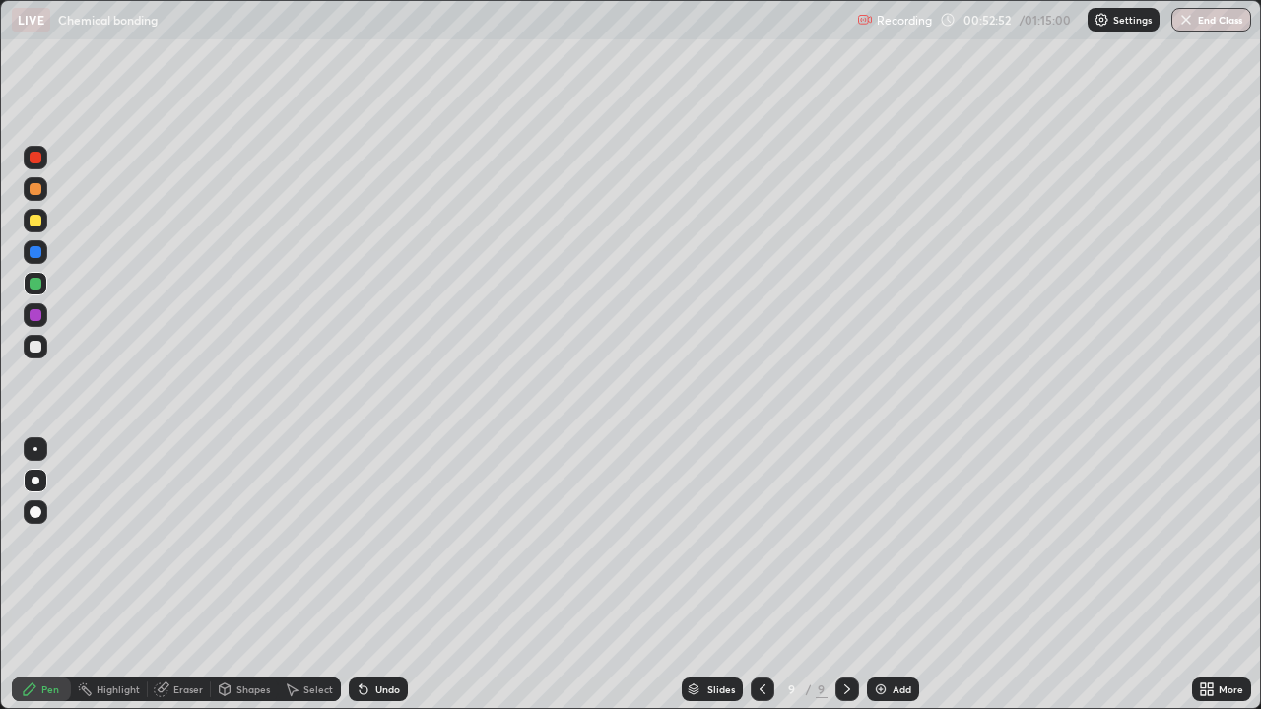
click at [168, 542] on div "Eraser" at bounding box center [179, 690] width 63 height 24
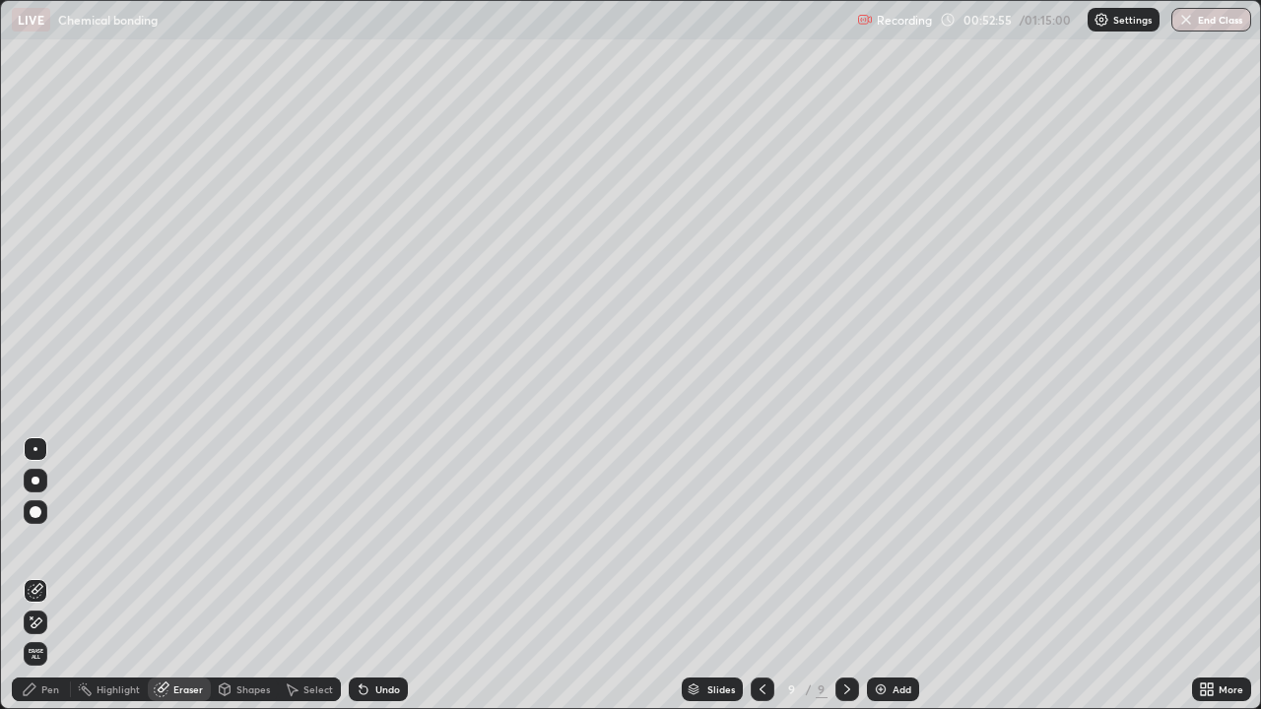
click at [59, 542] on div "Pen" at bounding box center [41, 690] width 59 height 24
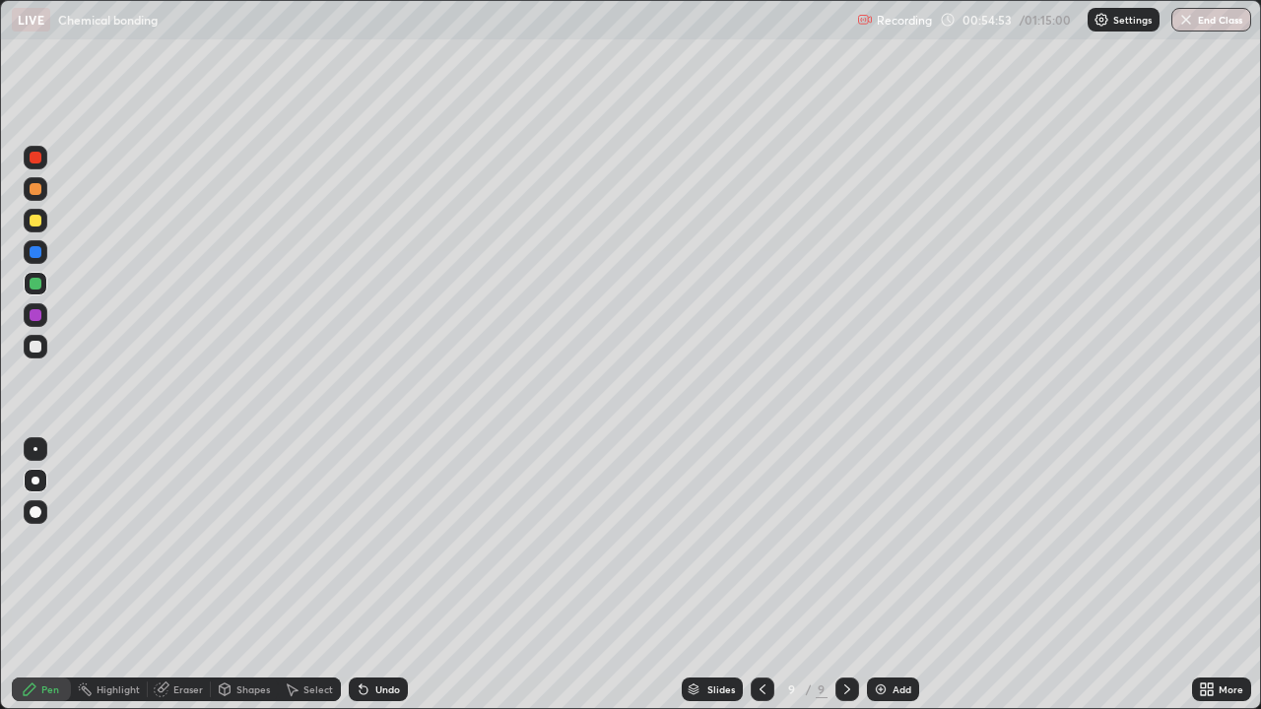
click at [893, 542] on div "Add" at bounding box center [901, 689] width 19 height 10
click at [36, 320] on div at bounding box center [36, 315] width 12 height 12
click at [42, 356] on div at bounding box center [36, 347] width 24 height 24
click at [185, 542] on div "Eraser" at bounding box center [188, 689] width 30 height 10
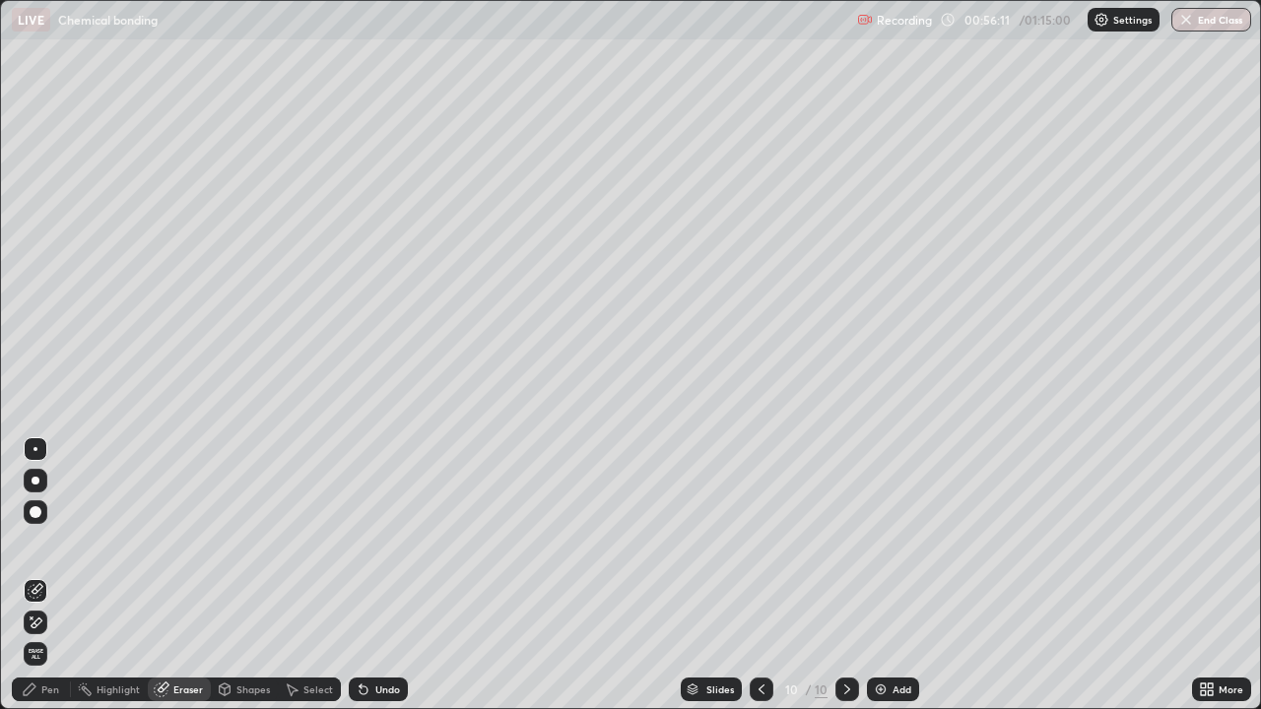
click at [60, 542] on div "Pen" at bounding box center [41, 690] width 59 height 24
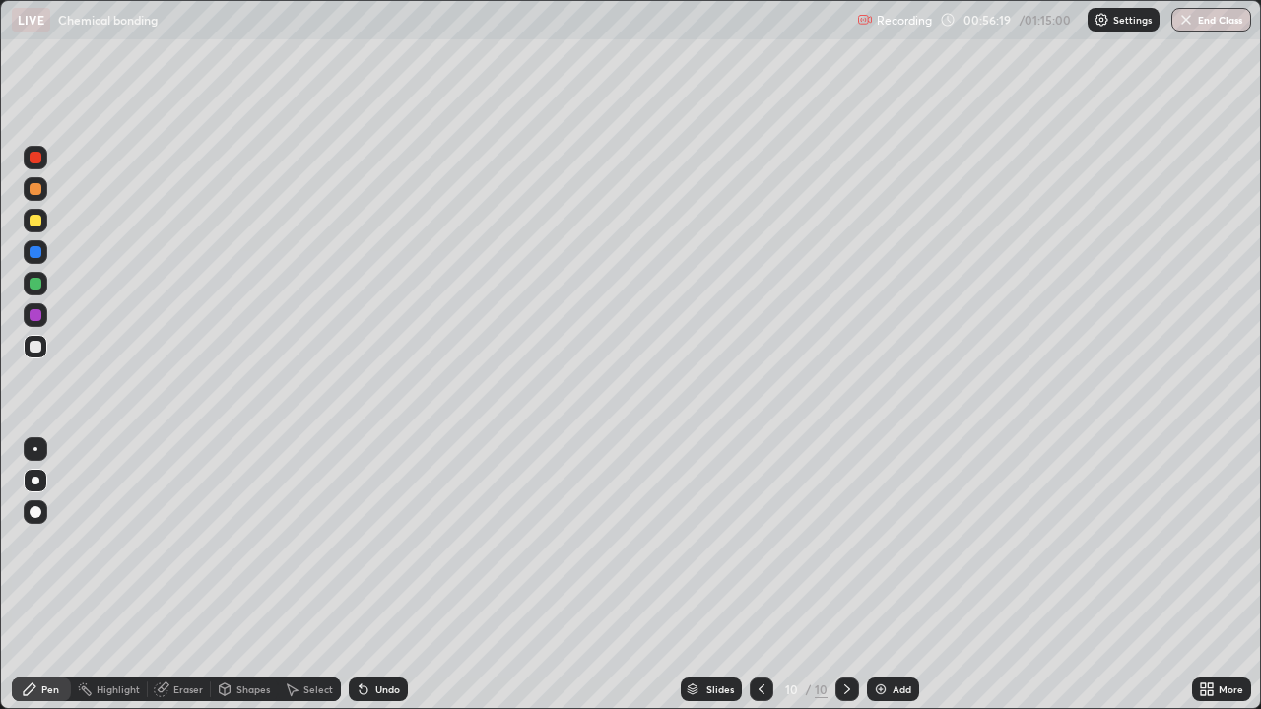
click at [174, 542] on div "Eraser" at bounding box center [179, 690] width 63 height 24
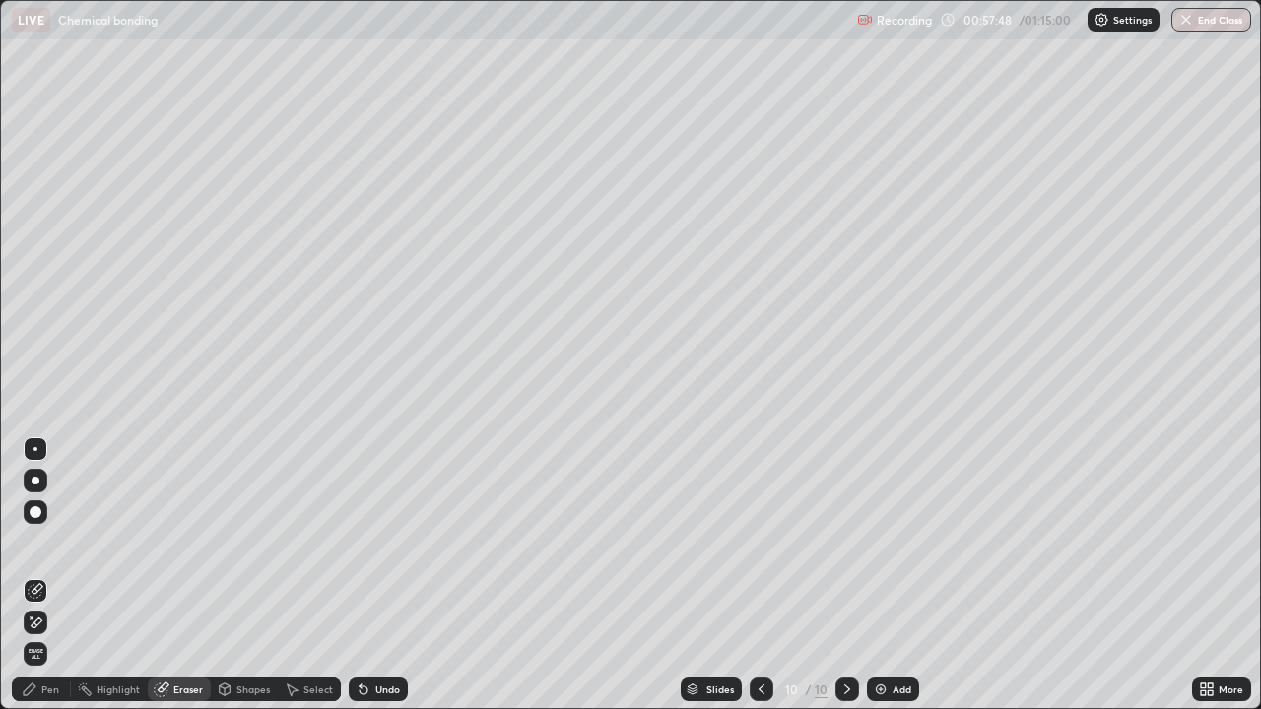
click at [51, 542] on div "Pen" at bounding box center [41, 690] width 59 height 24
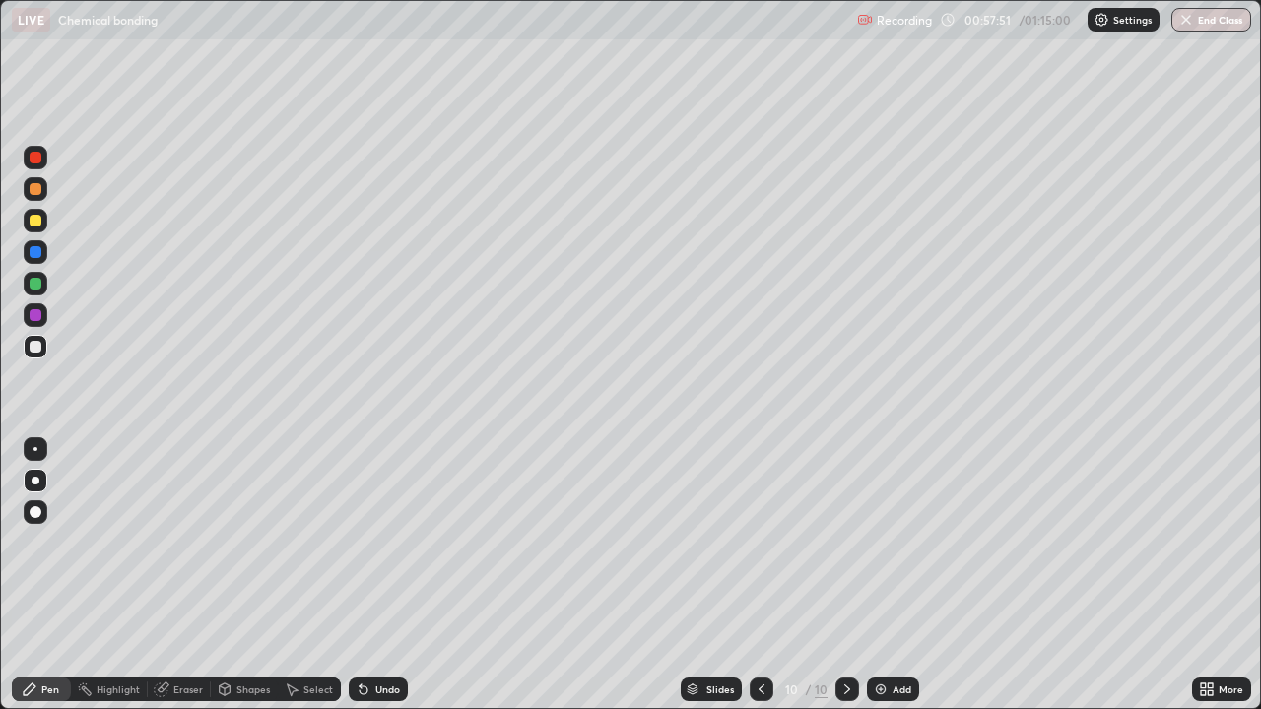
click at [42, 357] on div at bounding box center [36, 347] width 24 height 24
click at [44, 162] on div at bounding box center [36, 158] width 24 height 24
click at [36, 345] on div at bounding box center [36, 347] width 12 height 12
click at [878, 542] on img at bounding box center [881, 690] width 16 height 16
click at [375, 542] on div "Undo" at bounding box center [387, 689] width 25 height 10
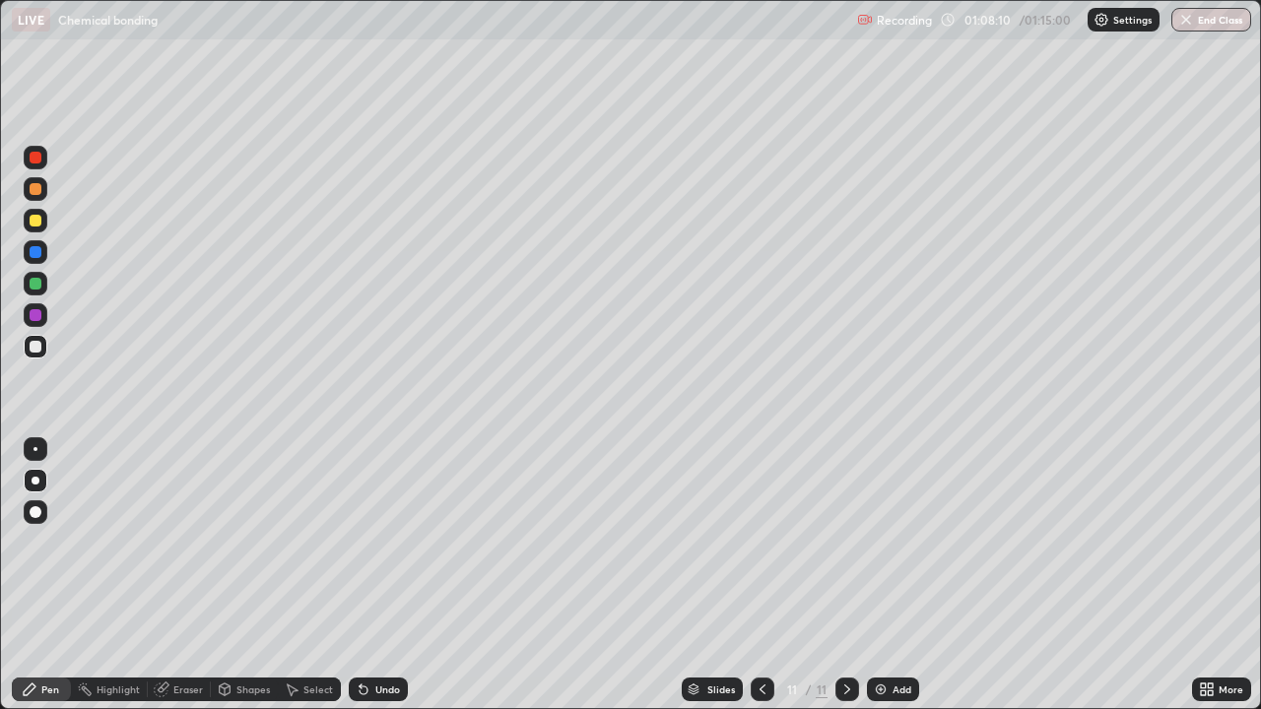
click at [384, 542] on div "Undo" at bounding box center [387, 689] width 25 height 10
click at [42, 324] on div at bounding box center [36, 315] width 24 height 24
click at [400, 542] on div "Undo" at bounding box center [378, 690] width 59 height 24
click at [392, 542] on div "Undo" at bounding box center [387, 689] width 25 height 10
click at [391, 542] on div "Undo" at bounding box center [387, 689] width 25 height 10
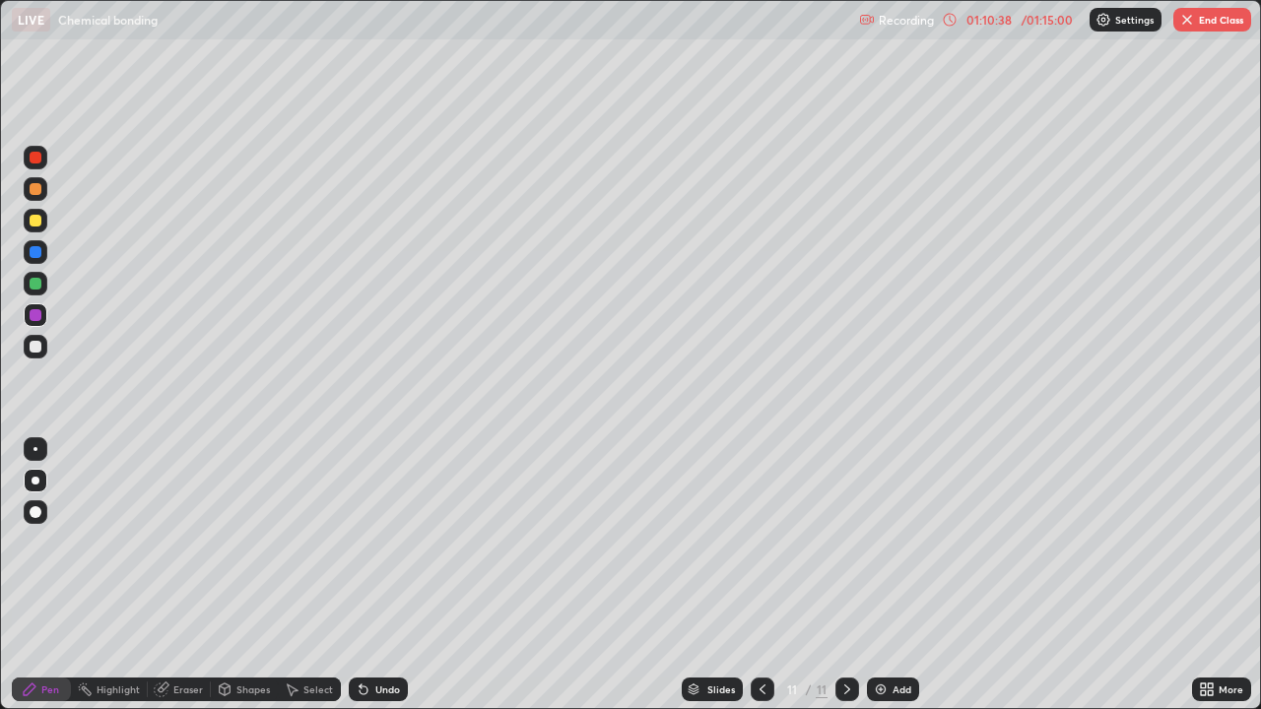
click at [393, 542] on div "Undo" at bounding box center [378, 690] width 59 height 24
click at [394, 542] on div "Undo" at bounding box center [378, 690] width 59 height 24
click at [393, 542] on div "Undo" at bounding box center [387, 689] width 25 height 10
click at [394, 542] on div "Undo" at bounding box center [387, 689] width 25 height 10
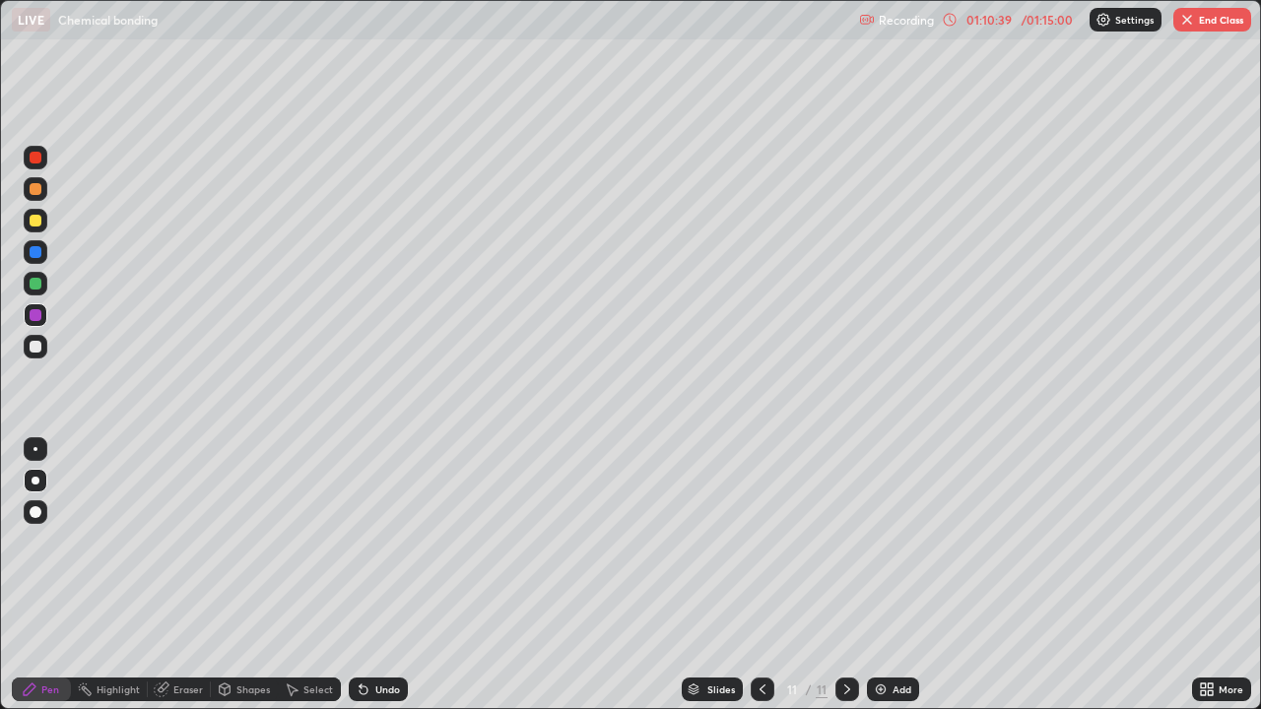
click at [394, 542] on div "Undo" at bounding box center [378, 690] width 59 height 24
click at [394, 542] on div "Undo" at bounding box center [387, 689] width 25 height 10
click at [401, 542] on div "Undo" at bounding box center [378, 690] width 59 height 24
click at [399, 542] on div "Undo" at bounding box center [378, 690] width 59 height 24
click at [396, 542] on div "Undo" at bounding box center [387, 689] width 25 height 10
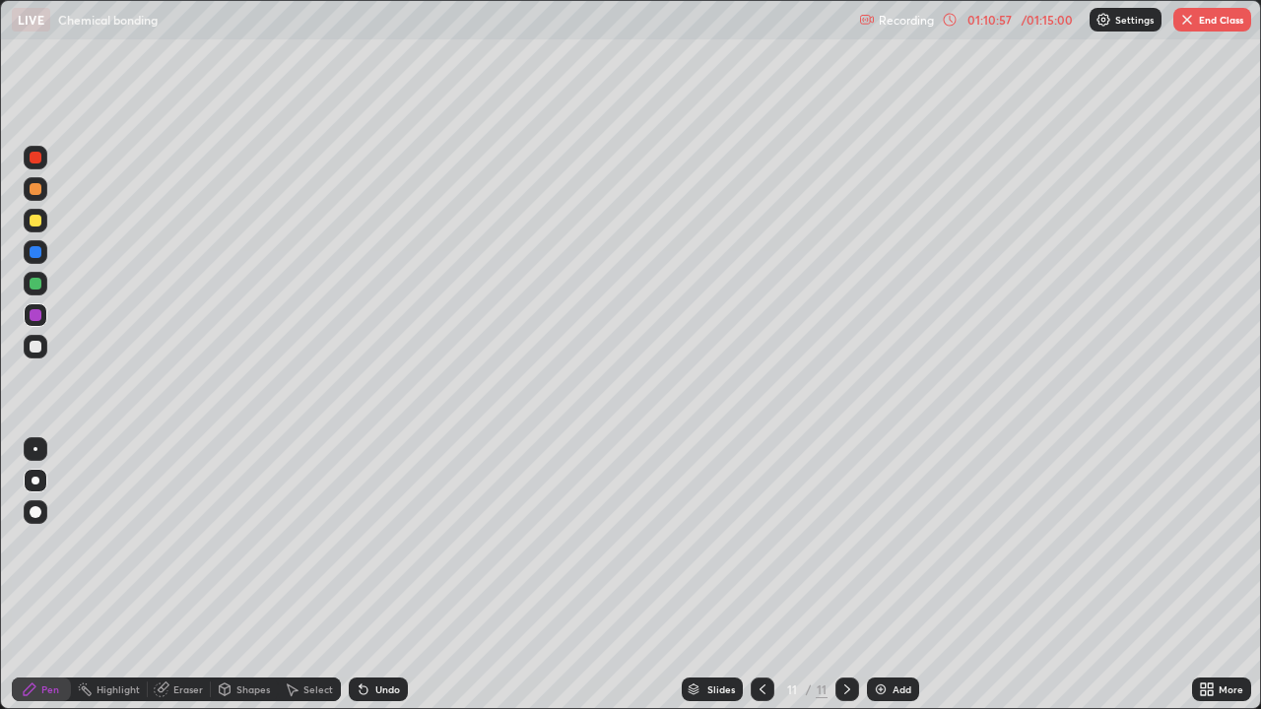
click at [396, 542] on div "Undo" at bounding box center [387, 689] width 25 height 10
click at [391, 542] on div "Undo" at bounding box center [387, 689] width 25 height 10
click at [49, 285] on div at bounding box center [36, 284] width 32 height 32
click at [382, 542] on div "Undo" at bounding box center [387, 689] width 25 height 10
click at [394, 542] on div "Undo" at bounding box center [387, 689] width 25 height 10
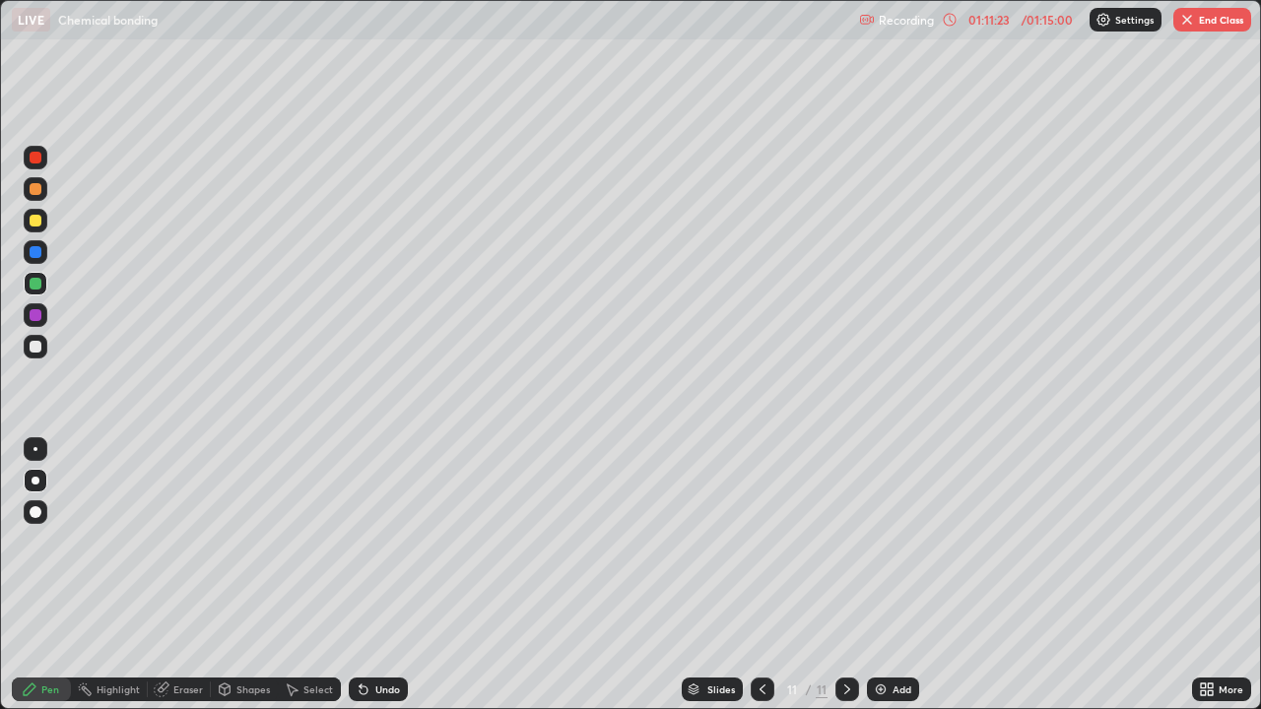
click at [198, 542] on div "Eraser" at bounding box center [188, 689] width 30 height 10
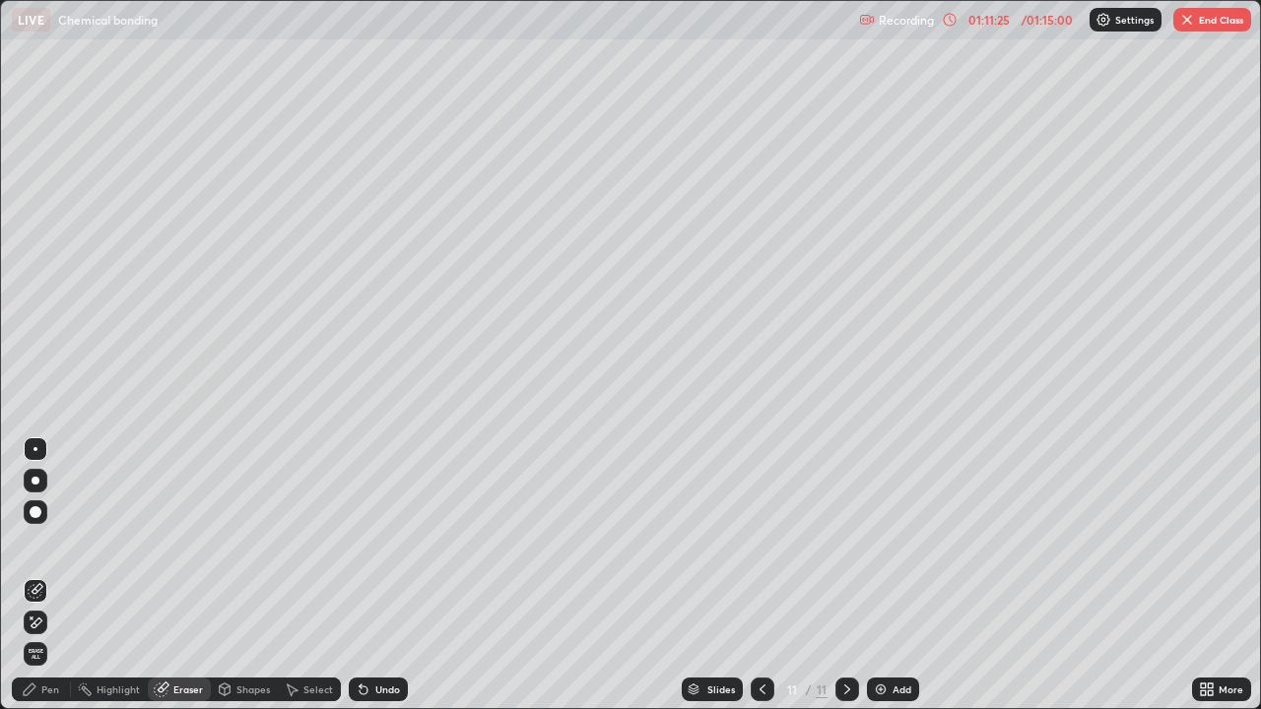
click at [55, 542] on div "Pen" at bounding box center [50, 689] width 18 height 10
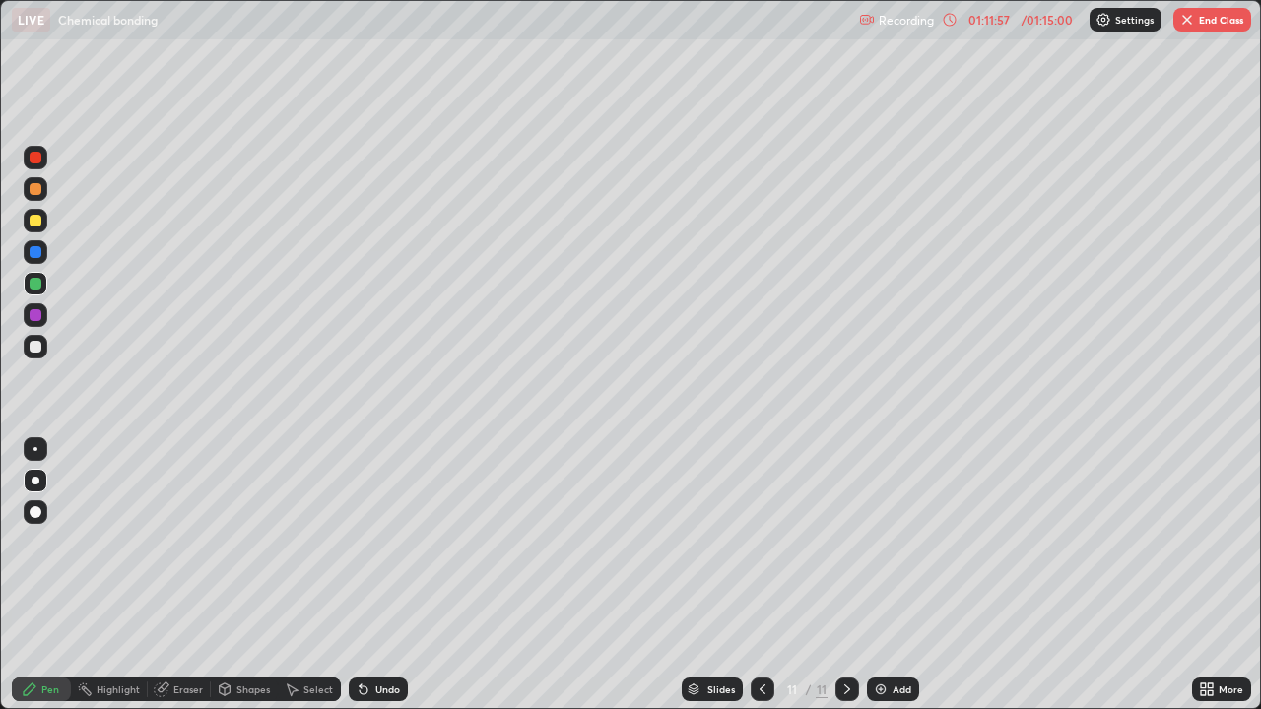
click at [186, 542] on div "Eraser" at bounding box center [179, 690] width 63 height 24
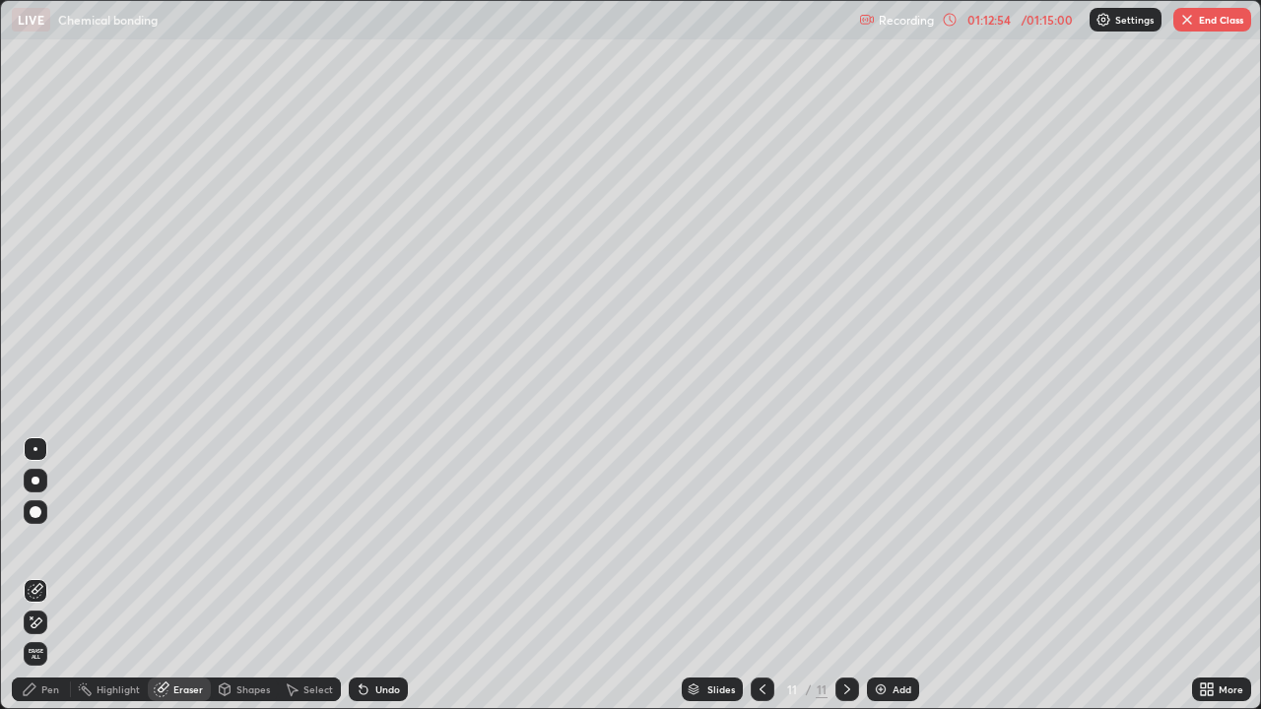
click at [883, 542] on div "Add" at bounding box center [893, 690] width 52 height 24
click at [64, 542] on div "Pen" at bounding box center [41, 690] width 59 height 24
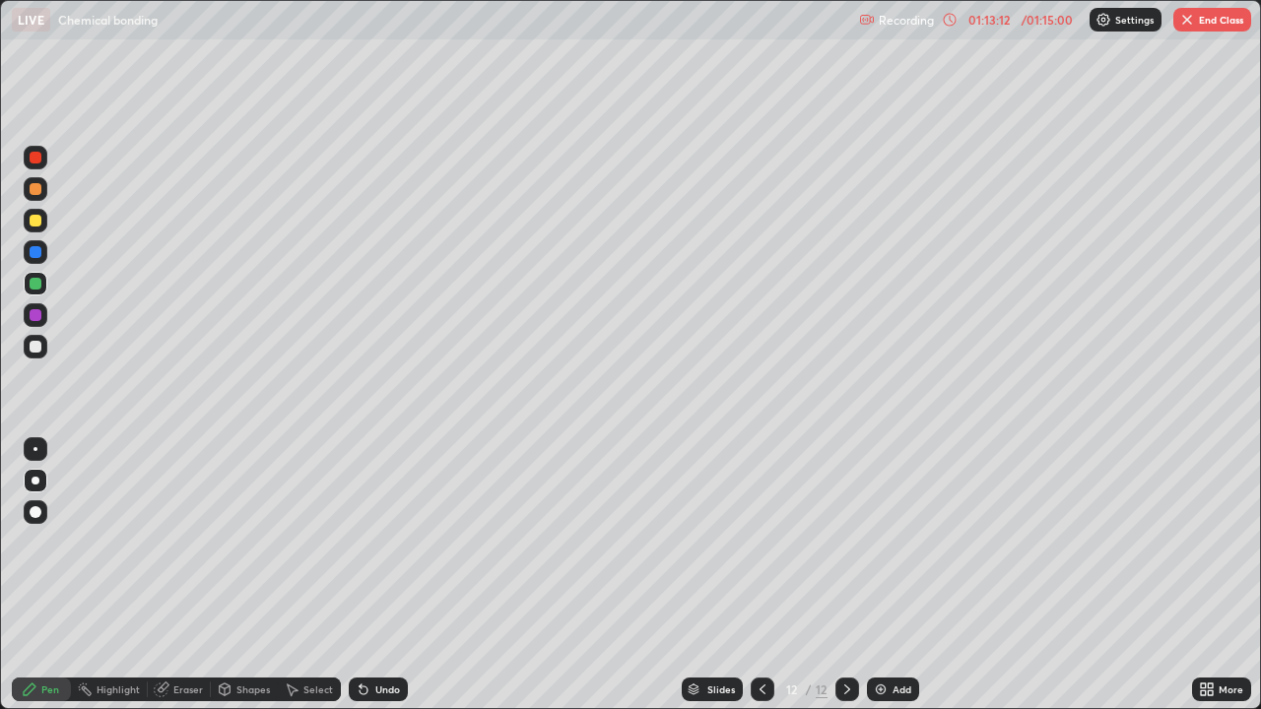
click at [40, 220] on div at bounding box center [36, 221] width 12 height 12
click at [363, 542] on icon at bounding box center [364, 690] width 16 height 16
click at [360, 542] on icon at bounding box center [363, 690] width 8 height 8
click at [194, 542] on div "Eraser" at bounding box center [188, 689] width 30 height 10
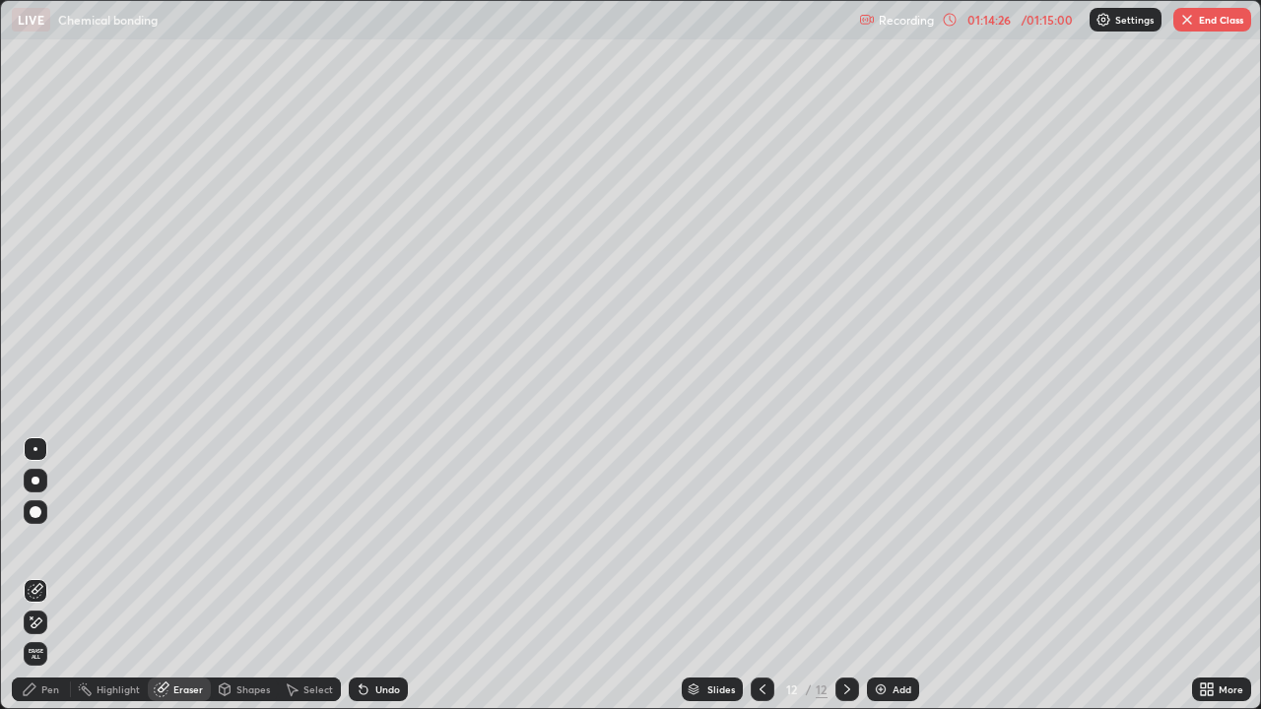
click at [85, 542] on rect at bounding box center [87, 691] width 10 height 10
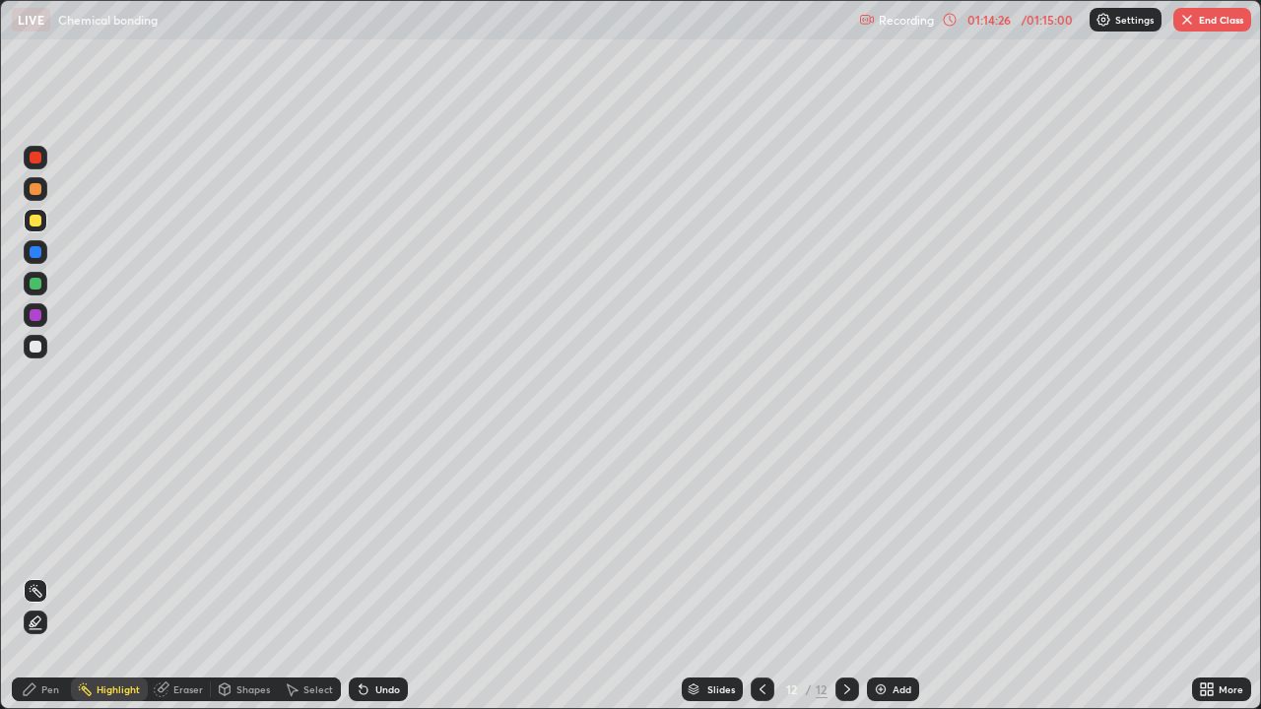
click at [57, 542] on div "Pen" at bounding box center [50, 689] width 18 height 10
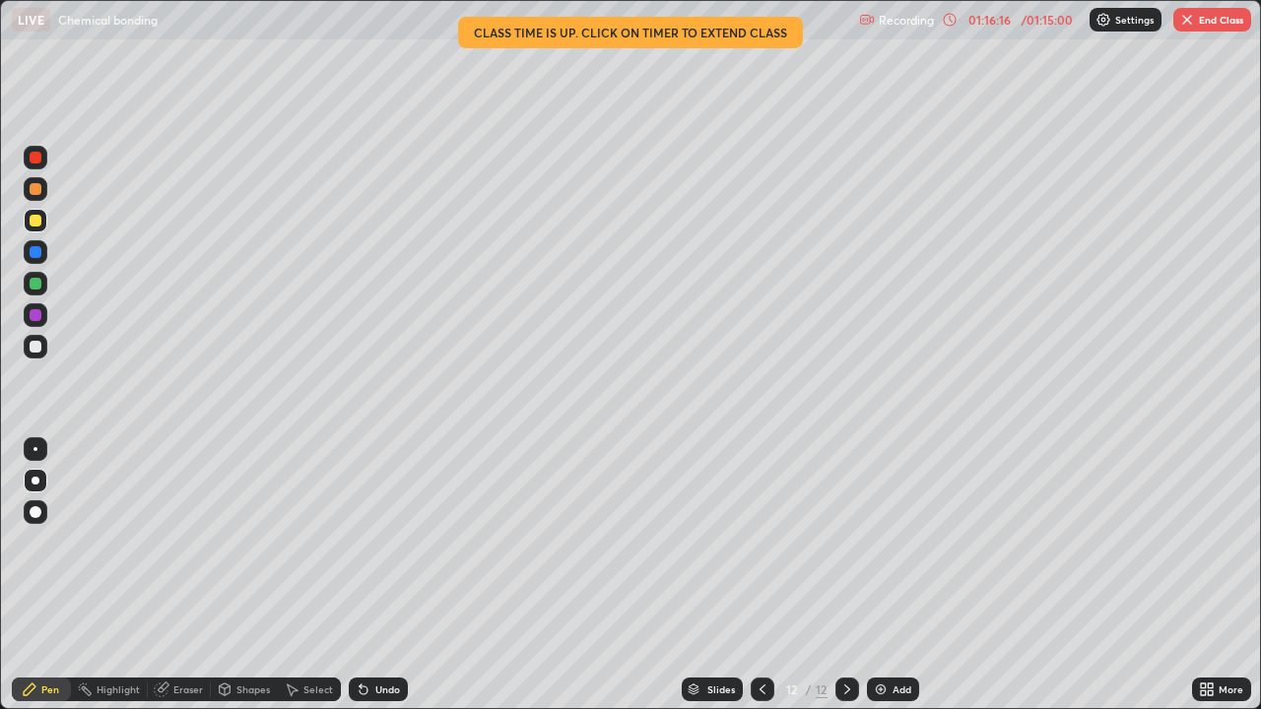
click at [1191, 28] on button "End Class" at bounding box center [1212, 20] width 78 height 24
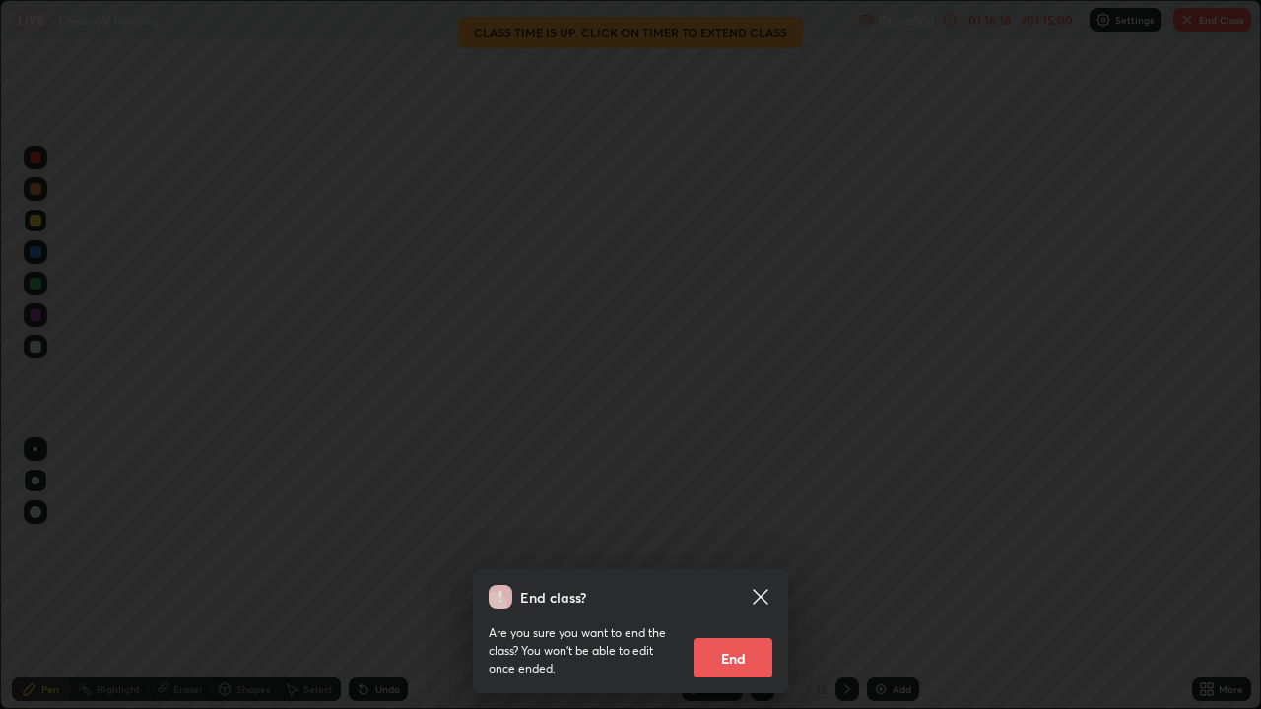
click at [731, 542] on button "End" at bounding box center [732, 657] width 79 height 39
click at [724, 542] on div "Are you sure you want to end the class? You won’t be able to edit once ended. E…" at bounding box center [630, 643] width 284 height 69
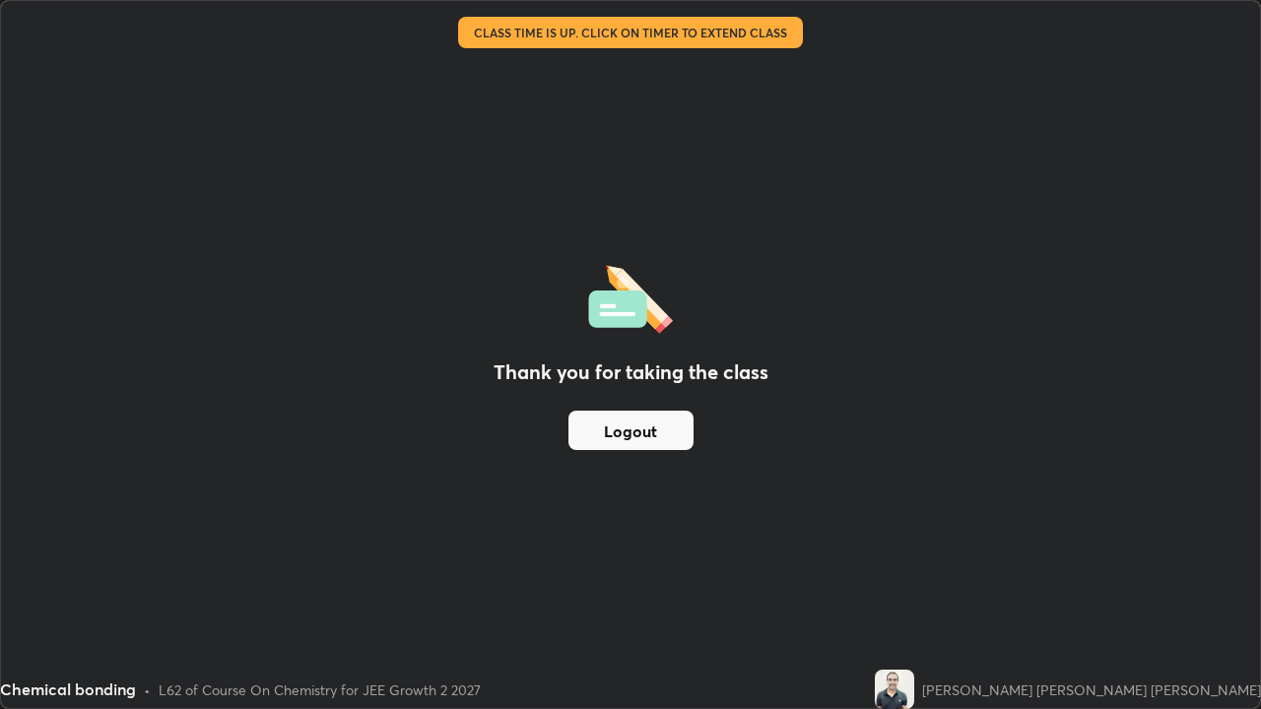
click at [612, 428] on button "Logout" at bounding box center [630, 430] width 125 height 39
click at [613, 439] on button "Logout" at bounding box center [630, 430] width 125 height 39
click at [614, 437] on button "Logout" at bounding box center [630, 430] width 125 height 39
click at [627, 430] on button "Logout" at bounding box center [630, 430] width 125 height 39
click at [622, 430] on button "Logout" at bounding box center [630, 430] width 125 height 39
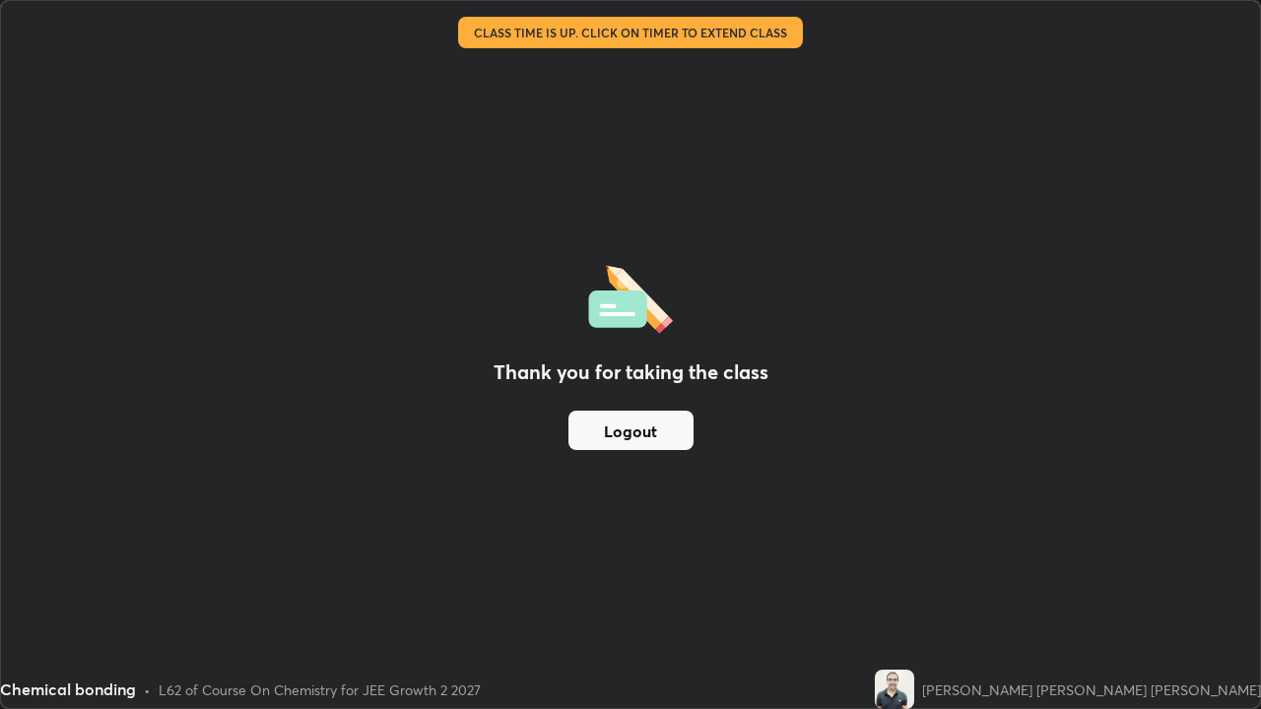
click at [625, 427] on button "Logout" at bounding box center [630, 430] width 125 height 39
click at [621, 542] on div "Thank you for taking the class Logout" at bounding box center [630, 354] width 1259 height 707
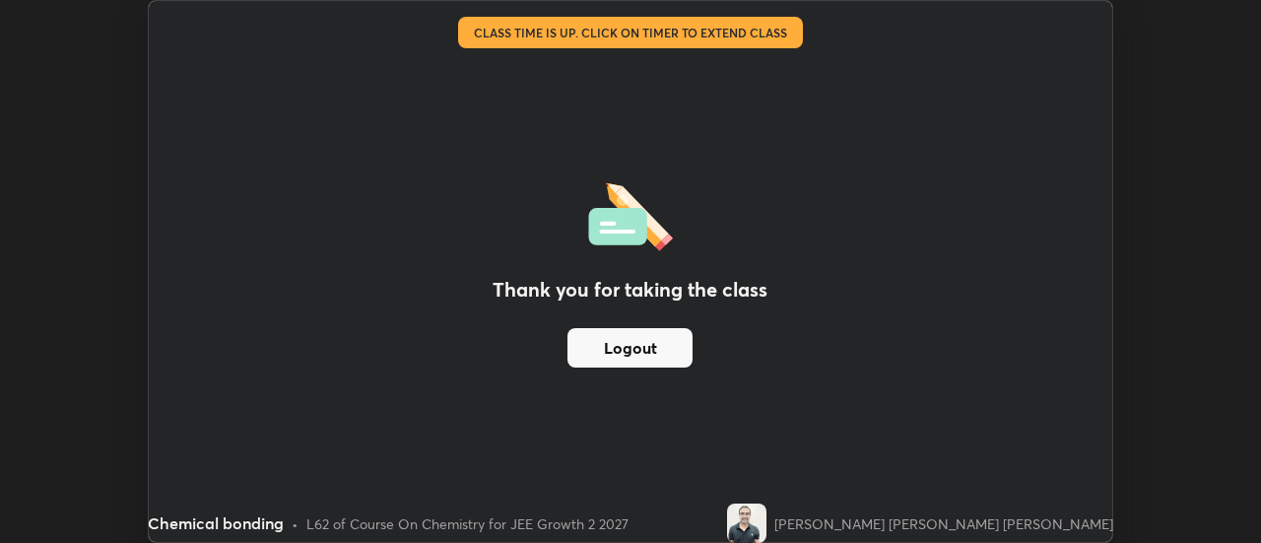
scroll to position [97943, 97225]
